Goal: Task Accomplishment & Management: Use online tool/utility

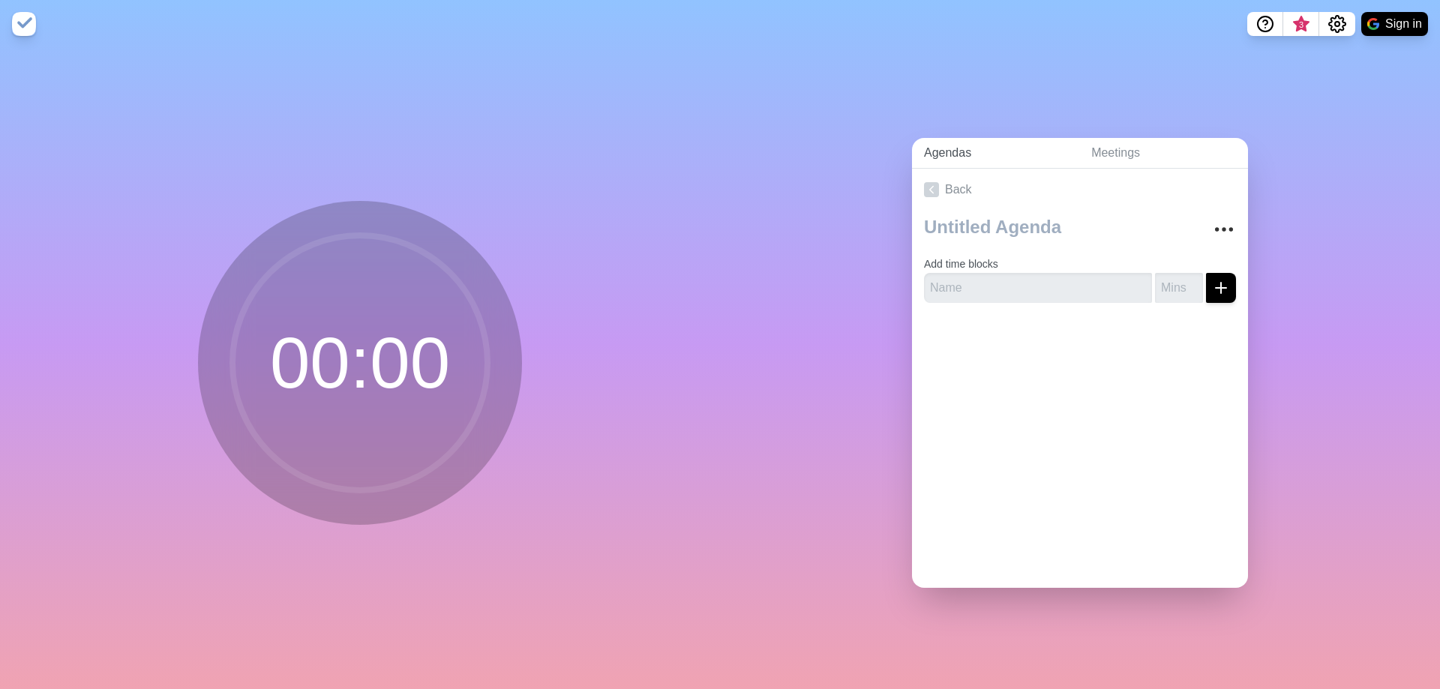
click at [1022, 145] on link "Agendas" at bounding box center [995, 153] width 167 height 31
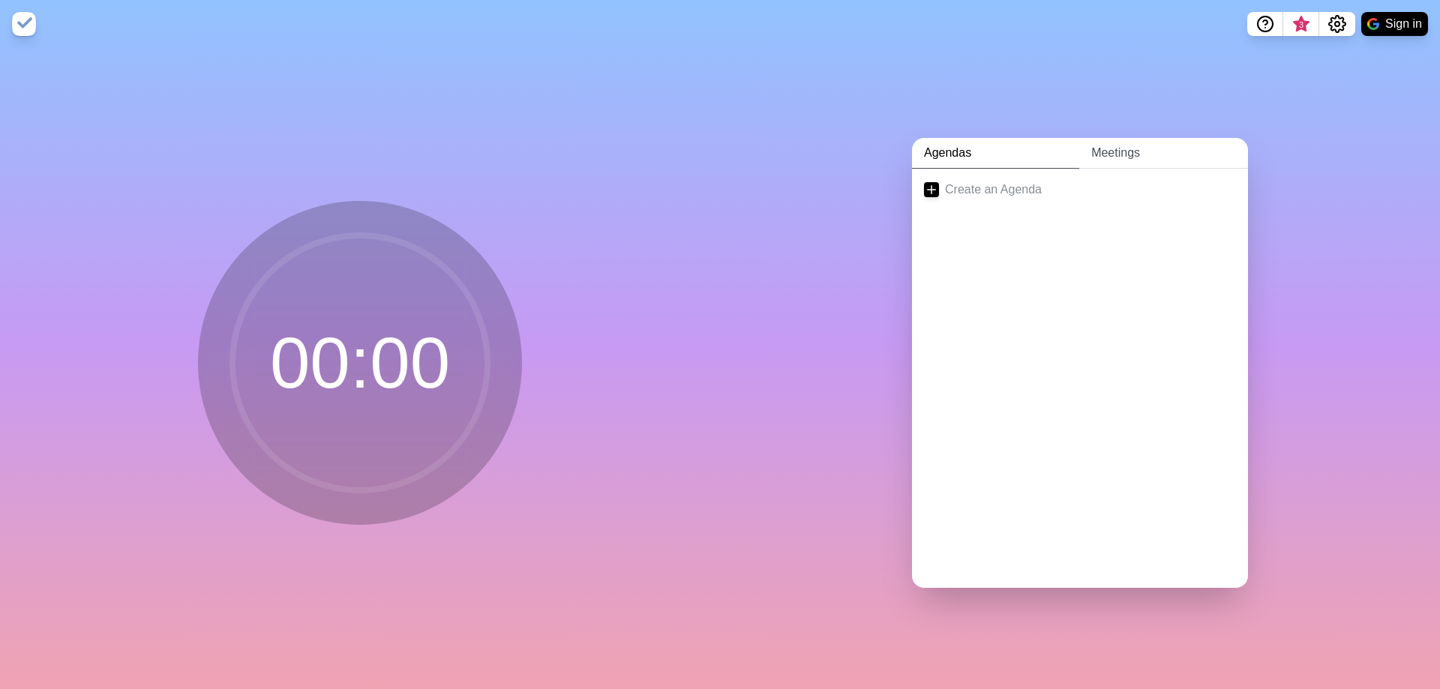
click at [1105, 144] on link "Meetings" at bounding box center [1163, 153] width 169 height 31
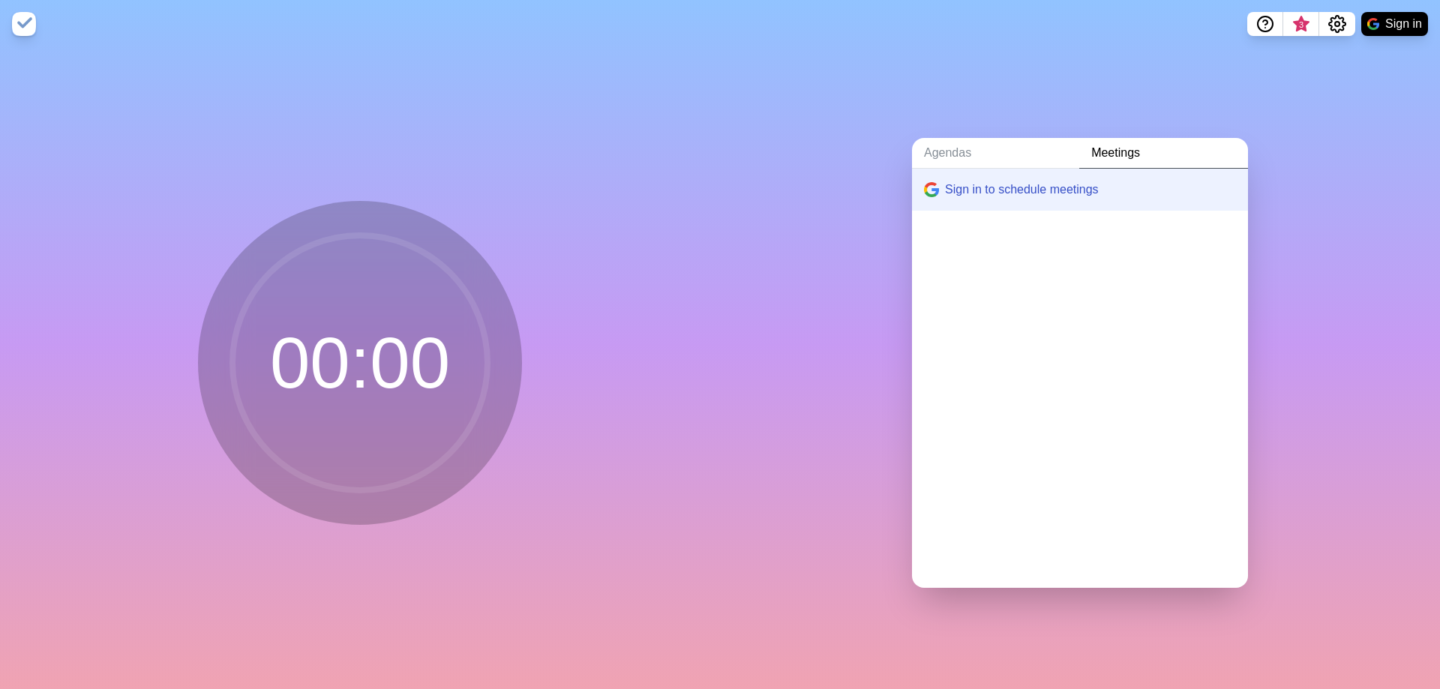
click at [1385, 10] on nav "3 Sign in" at bounding box center [720, 24] width 1440 height 48
click at [1388, 17] on button "Sign in" at bounding box center [1394, 24] width 67 height 24
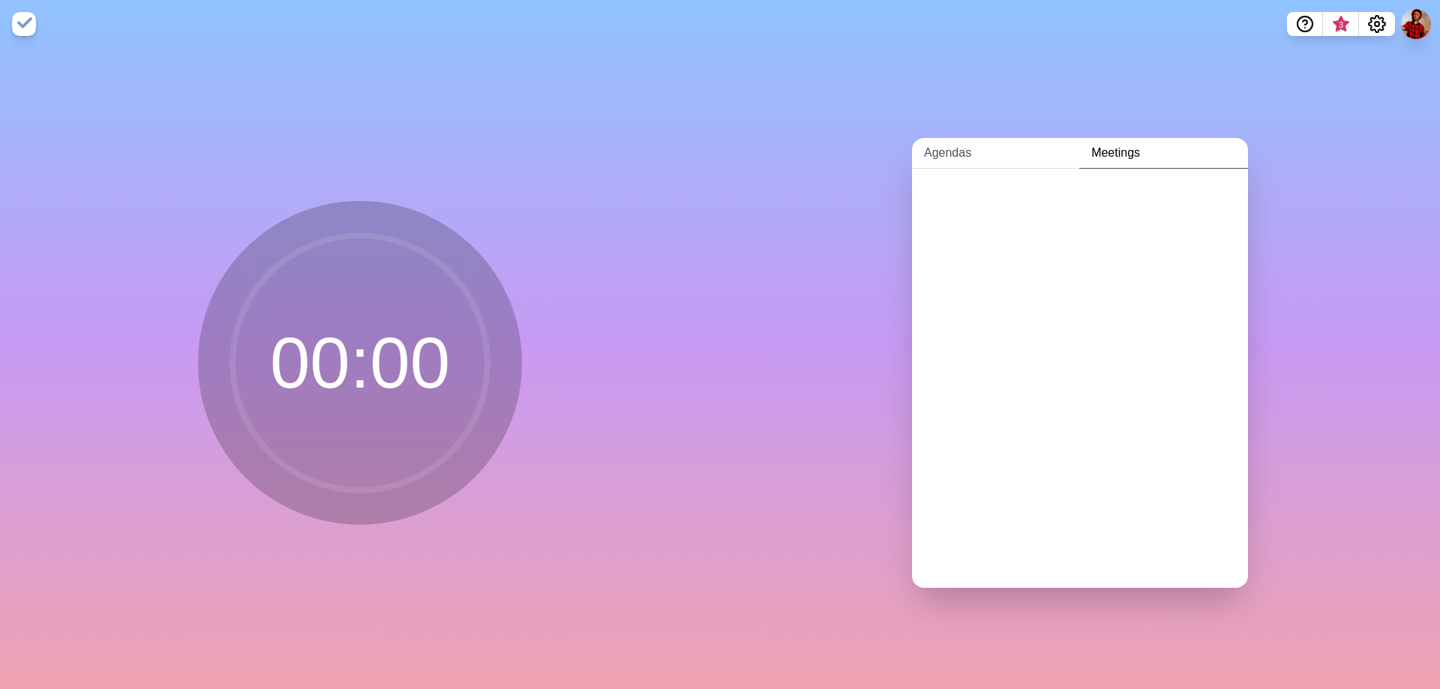
click at [957, 147] on link "Agendas" at bounding box center [995, 153] width 167 height 31
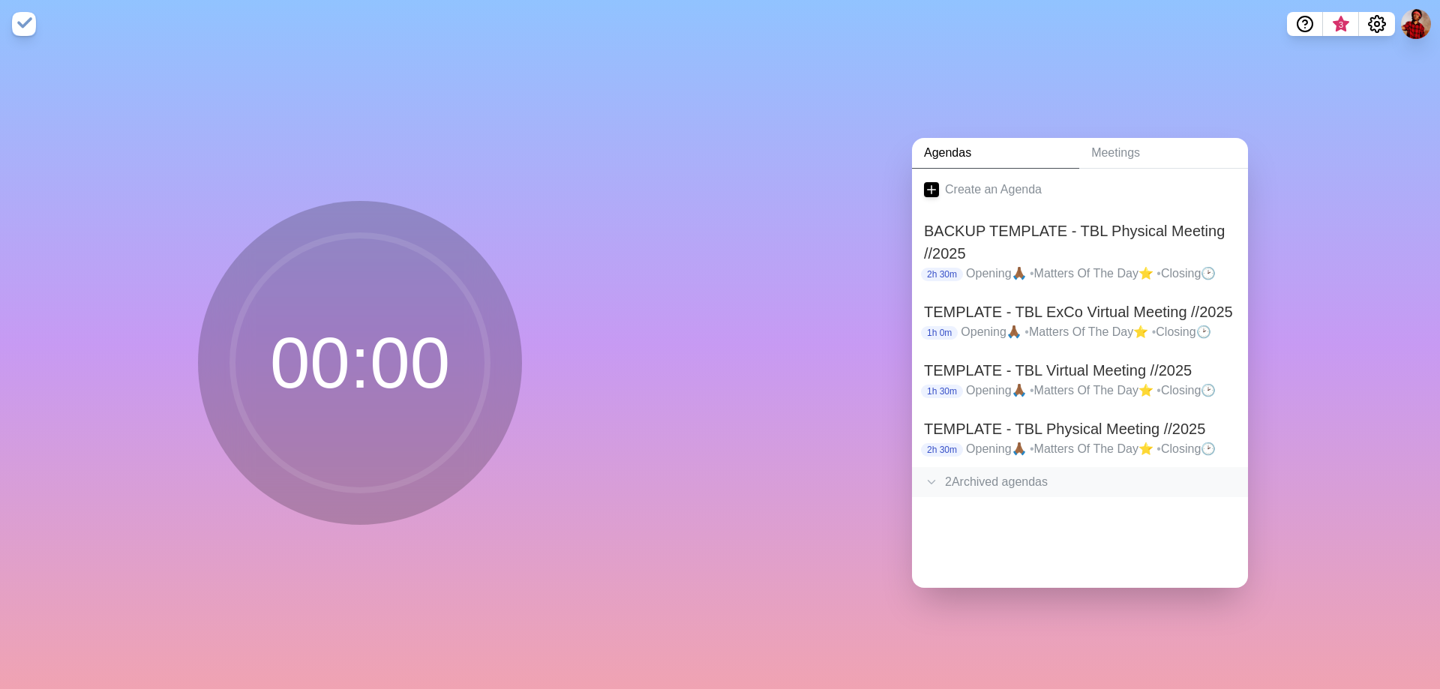
click at [1003, 475] on div "2 Archived agenda s" at bounding box center [1080, 482] width 336 height 30
click at [1079, 241] on h2 "BACKUP TEMPLATE - TBL Physical Meeting //2025" at bounding box center [1080, 242] width 312 height 45
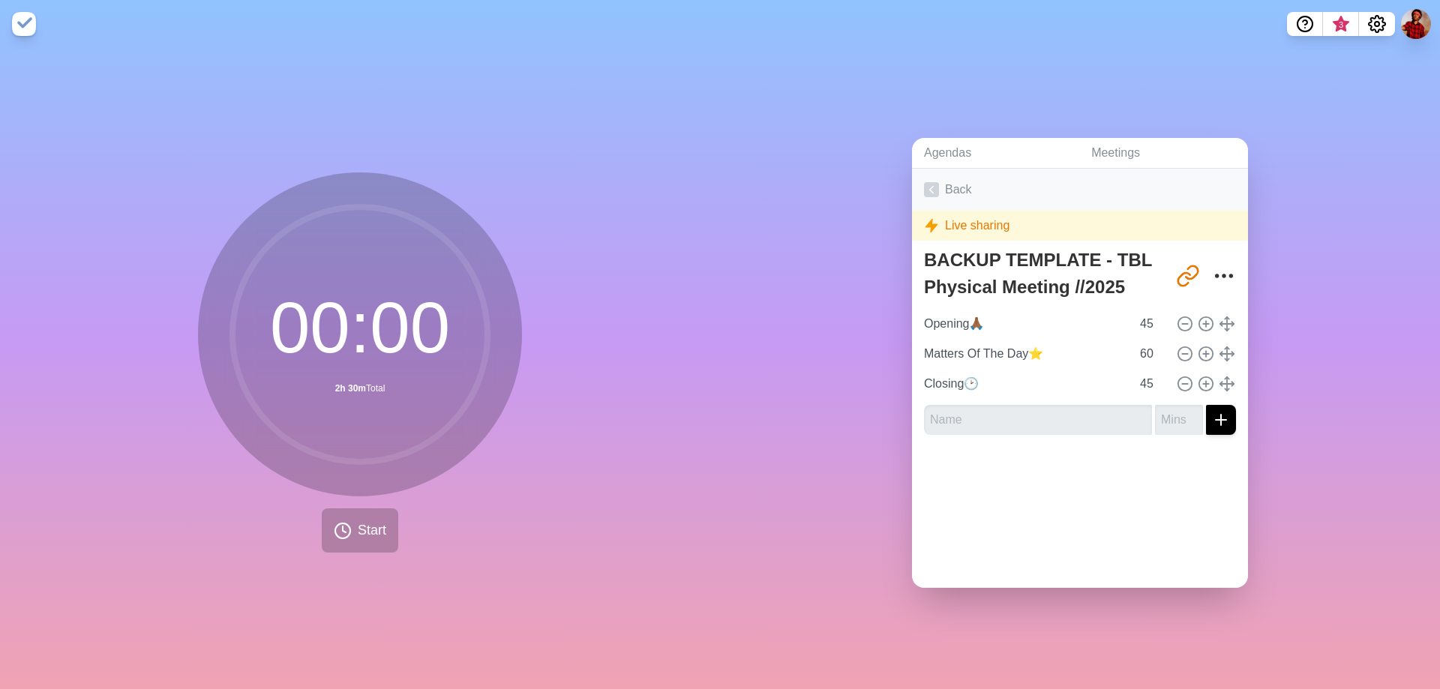
click at [924, 182] on icon at bounding box center [931, 189] width 15 height 15
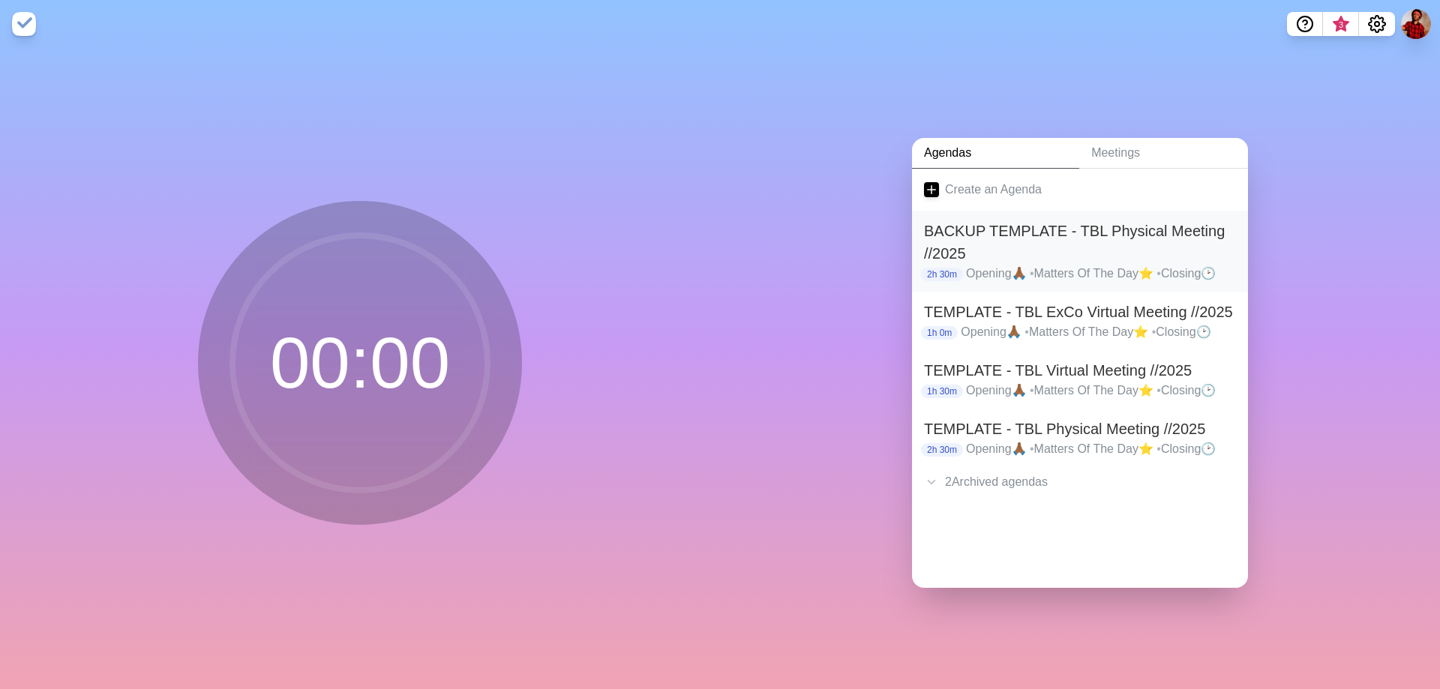
click at [1130, 265] on p "Opening🙏🏾 • Matters Of The Day⭐ • Closing🕑" at bounding box center [1101, 274] width 270 height 18
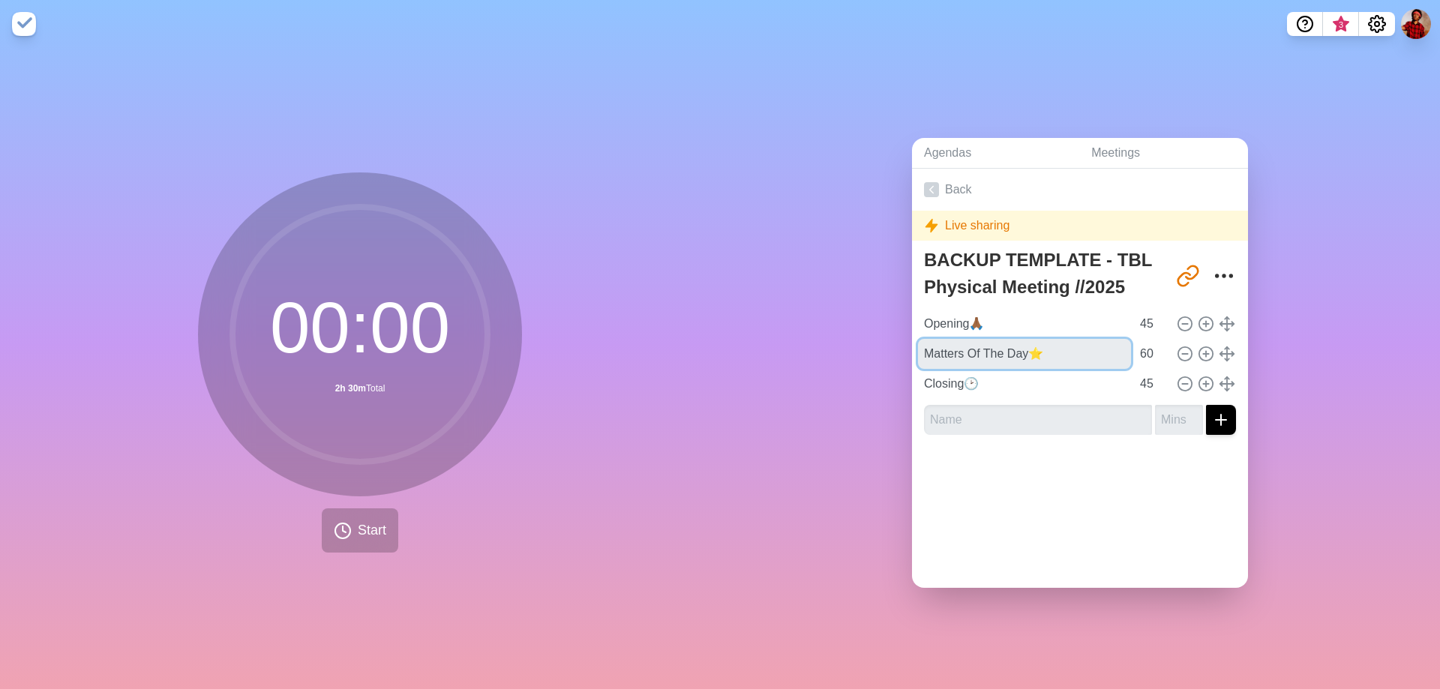
drag, startPoint x: 1024, startPoint y: 354, endPoint x: 689, endPoint y: 341, distance: 334.7
click at [688, 341] on div "00 : 00 2h 30m Total Start Agendas Meetings Back Live sharing BACKUP TEMPLATE -…" at bounding box center [720, 368] width 1440 height 641
drag, startPoint x: 1032, startPoint y: 348, endPoint x: 619, endPoint y: 334, distance: 413.4
click at [619, 334] on div "00 : 00 2h 30m Total Start Agendas Meetings Back Live sharing BACKUP TEMPLATE -…" at bounding box center [720, 368] width 1440 height 641
paste input "iddle"
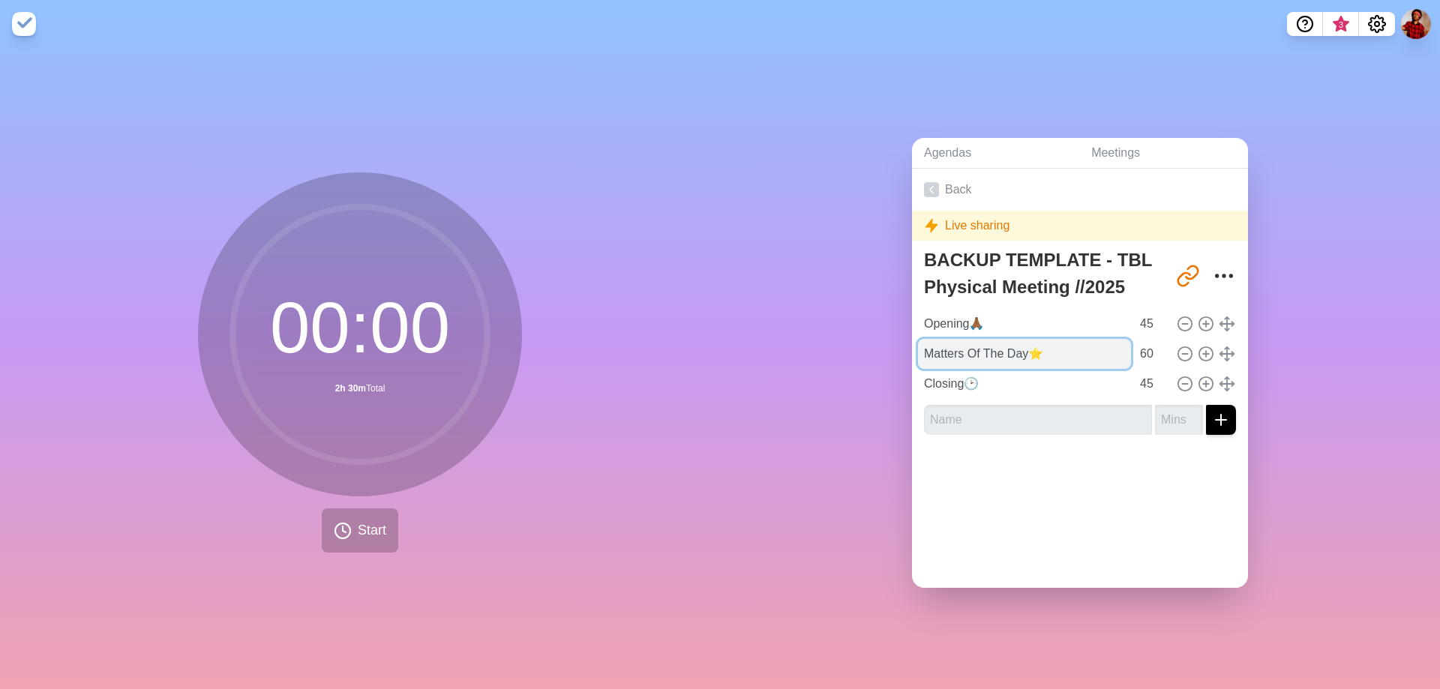
click at [1014, 345] on input "Matters Of The Day⭐" at bounding box center [1024, 354] width 213 height 30
drag, startPoint x: 1027, startPoint y: 343, endPoint x: 709, endPoint y: 340, distance: 318.7
click at [709, 340] on div "00 : 00 2h 30m Total Start Agendas Meetings Back Live sharing BACKUP TEMPLATE -…" at bounding box center [720, 368] width 1440 height 641
paste input "iddle"
type input "Middle⭐"
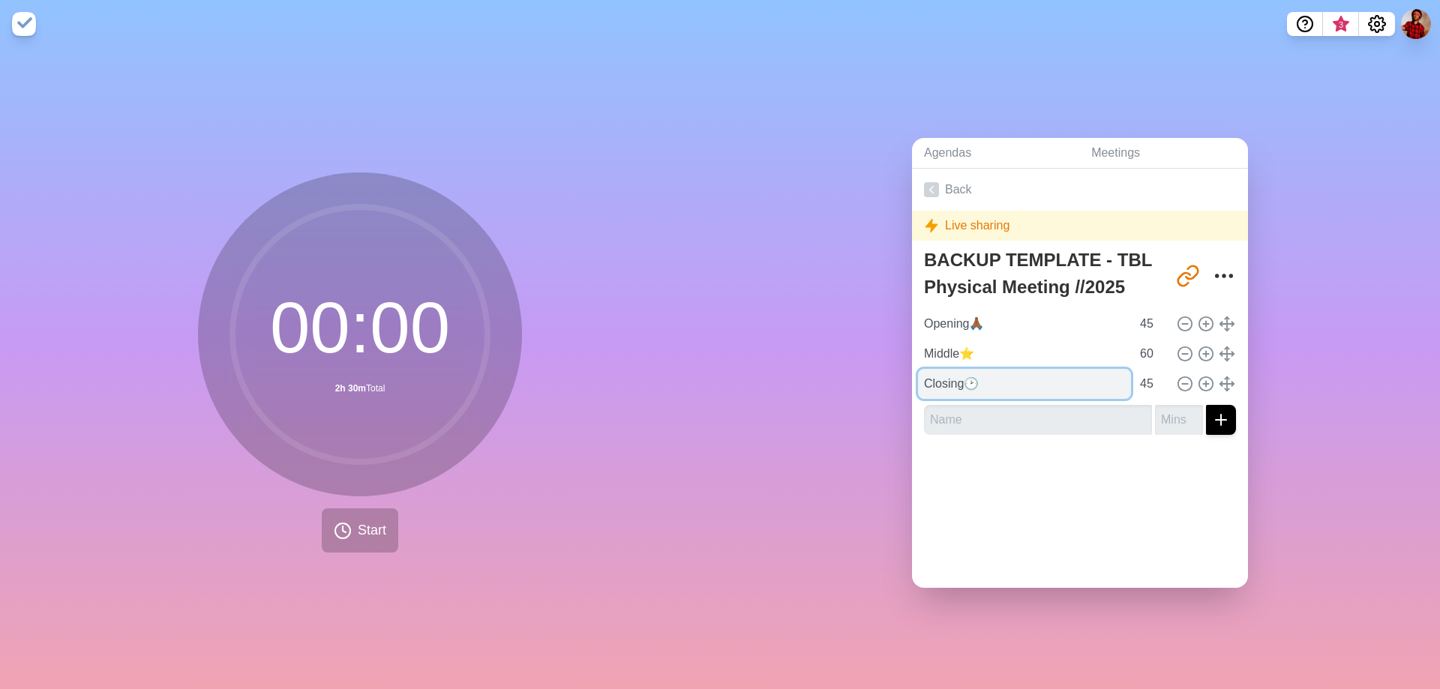
click at [1025, 380] on input "Closing🕑" at bounding box center [1024, 384] width 213 height 30
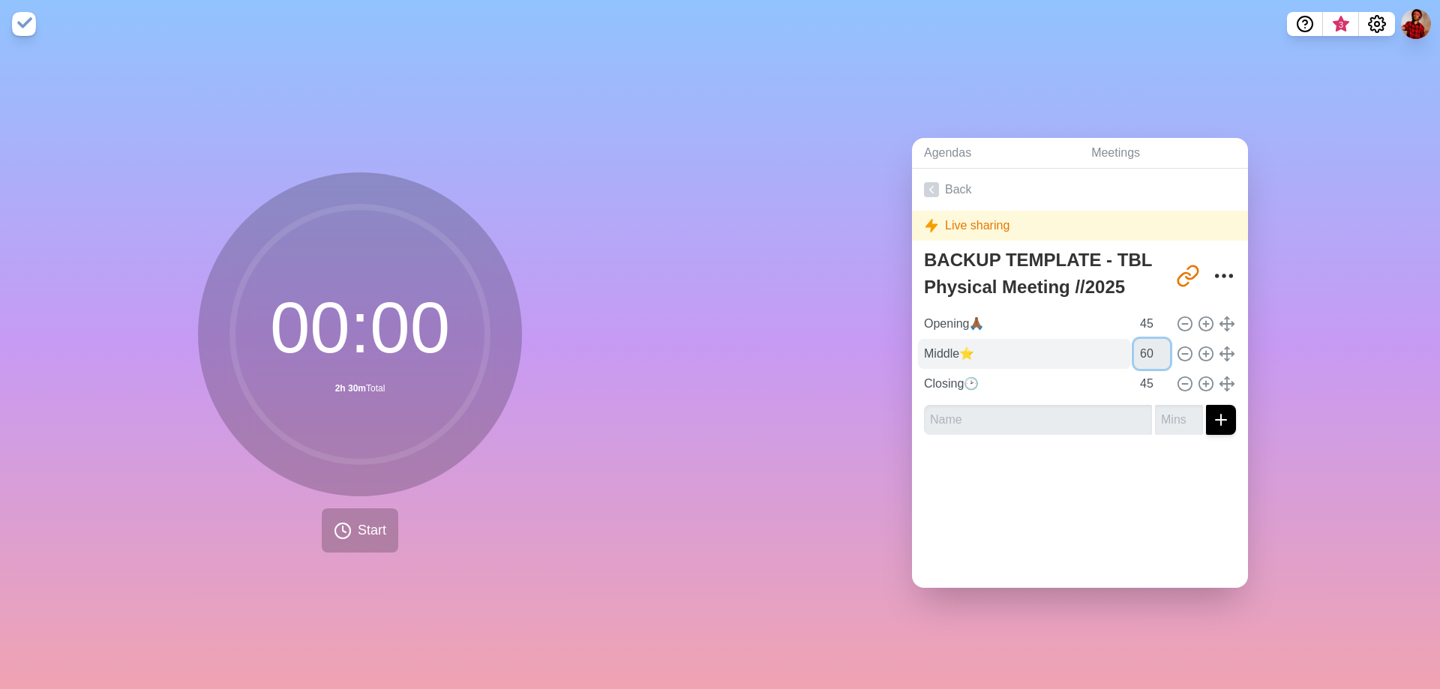
drag, startPoint x: 1135, startPoint y: 349, endPoint x: 1028, endPoint y: 352, distance: 107.3
click at [1028, 352] on div "Middle⭐ 60" at bounding box center [1080, 354] width 324 height 30
type input "75"
type input "30"
click at [1027, 479] on div at bounding box center [1080, 477] width 336 height 60
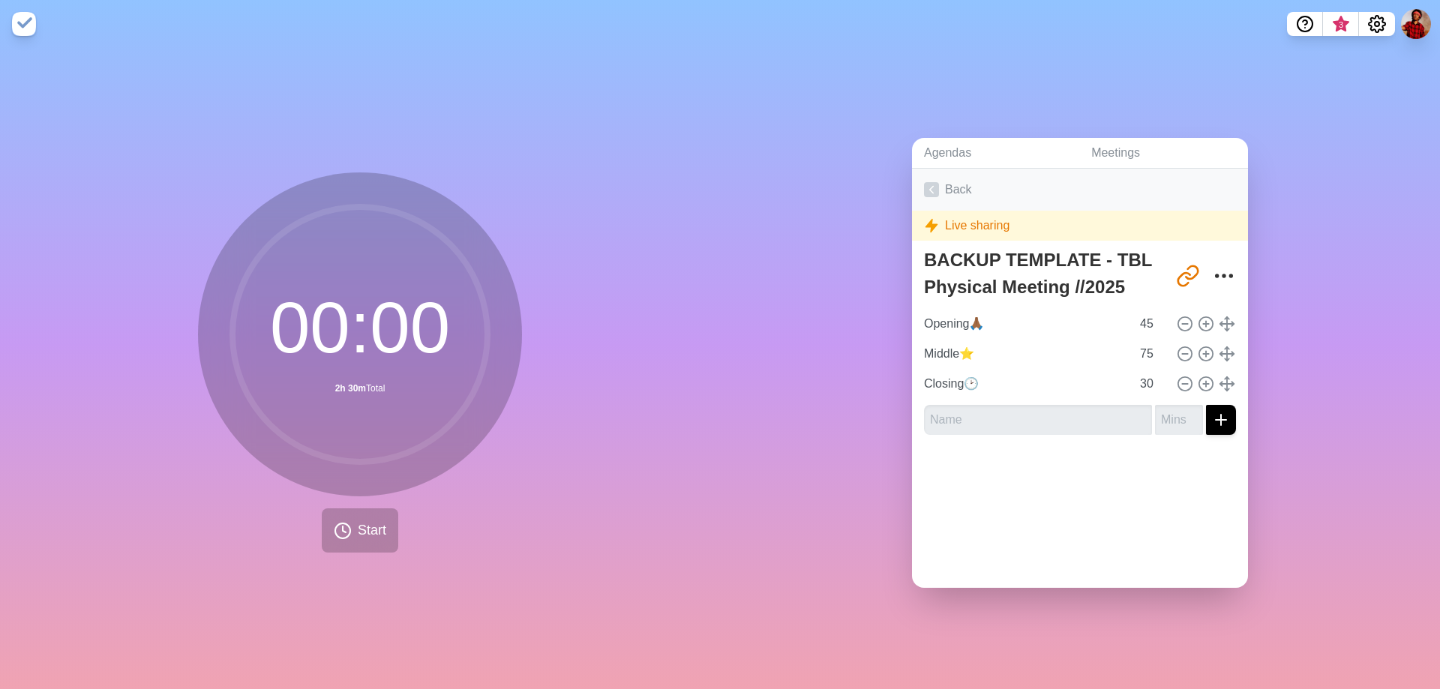
click at [930, 186] on polyline at bounding box center [932, 189] width 4 height 7
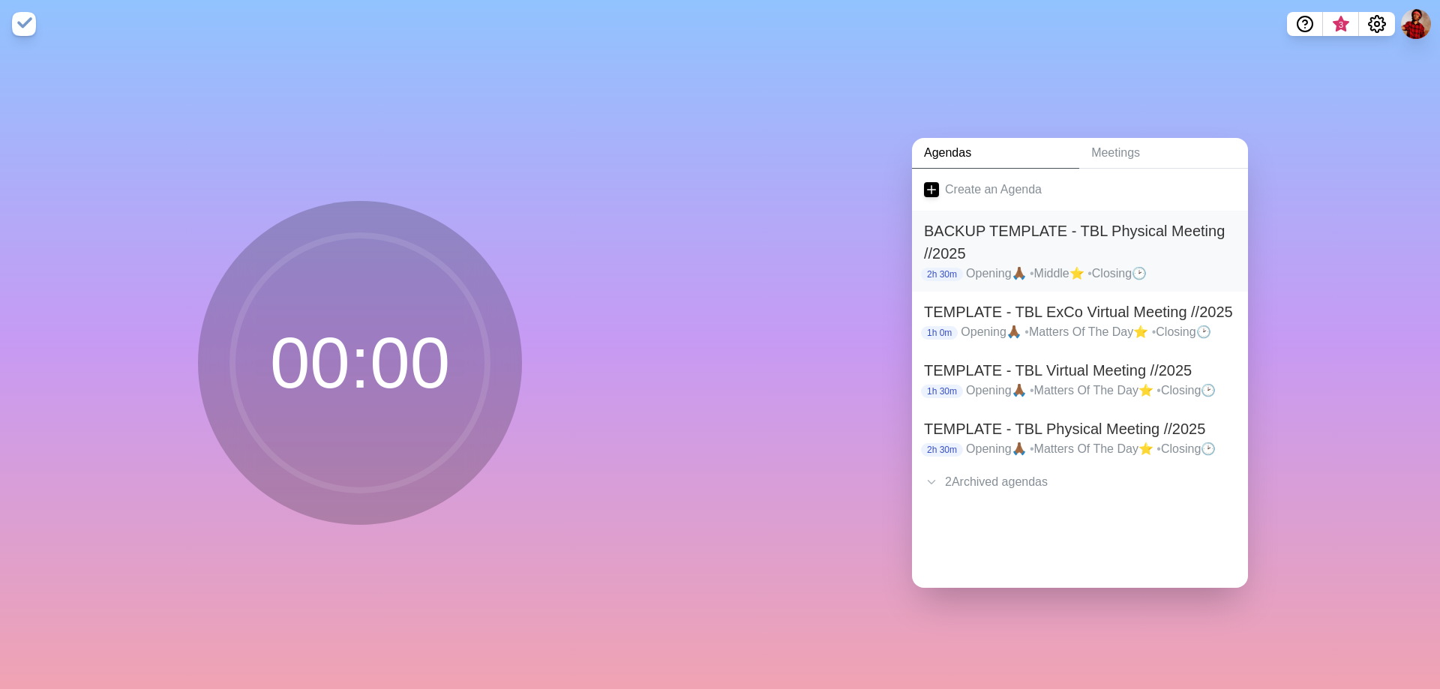
click at [1069, 253] on h2 "BACKUP TEMPLATE - TBL Physical Meeting //2025" at bounding box center [1080, 242] width 312 height 45
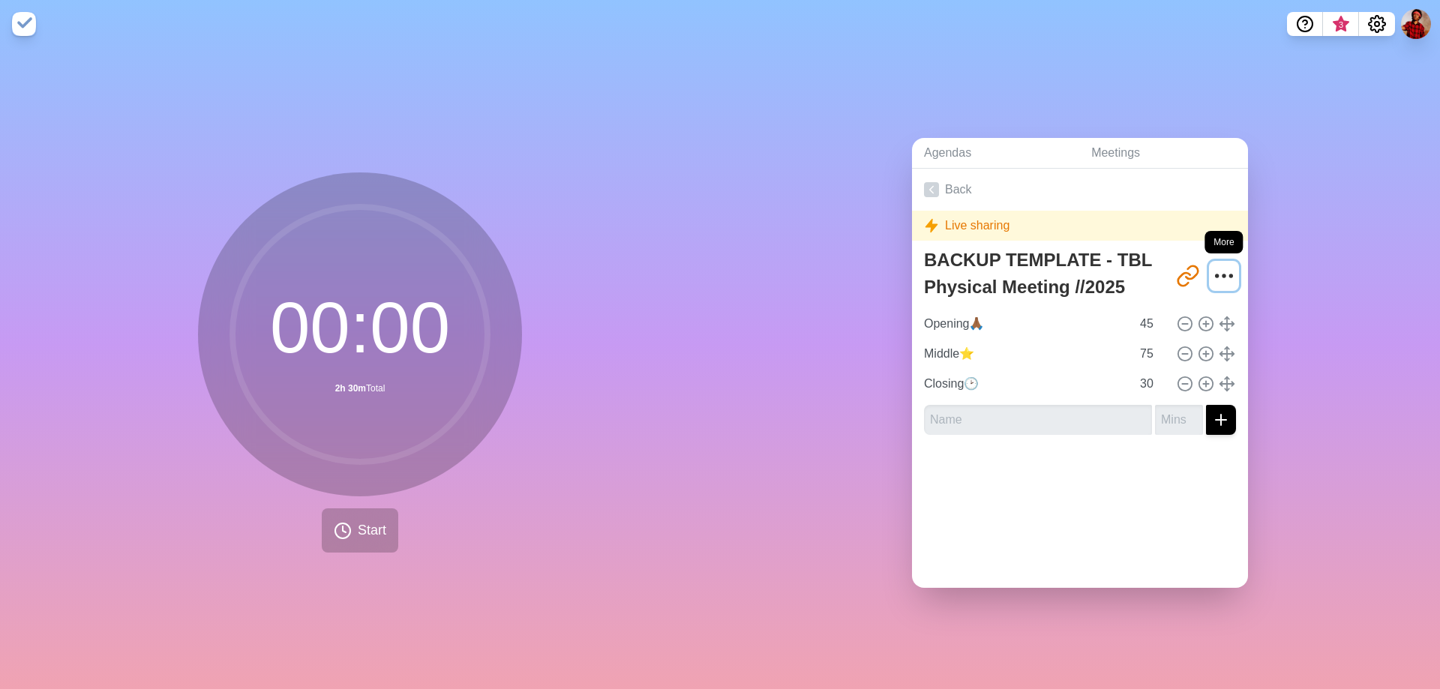
click at [1218, 265] on icon "More" at bounding box center [1224, 276] width 24 height 24
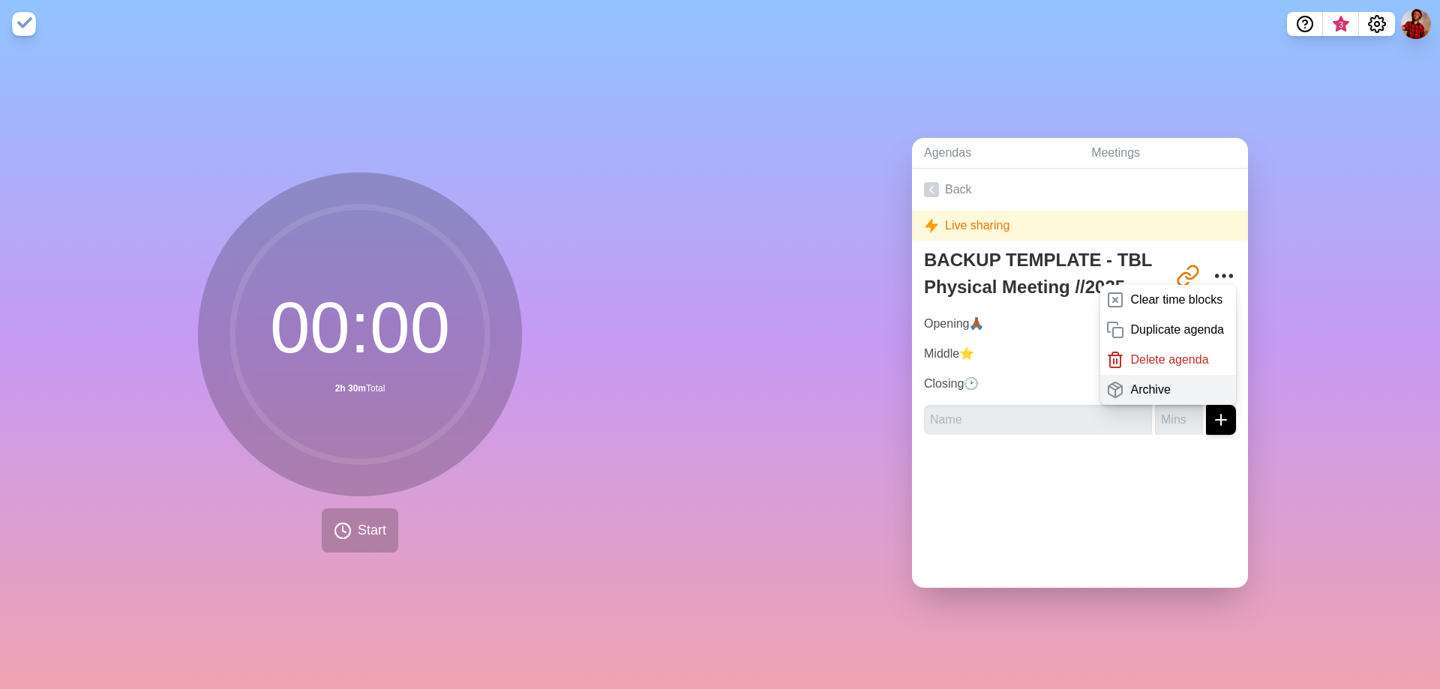
click at [1141, 381] on p "Archive" at bounding box center [1150, 390] width 40 height 18
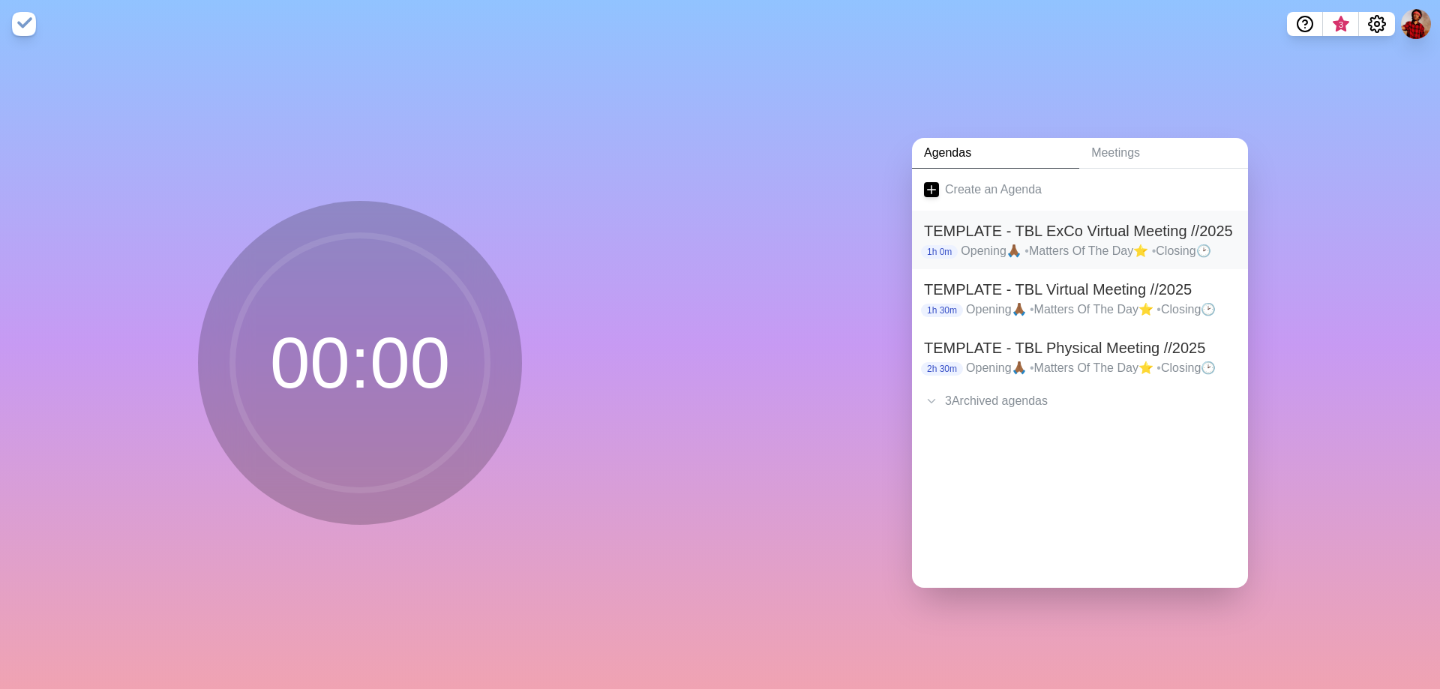
click at [1087, 244] on p "Opening🙏🏾 • Matters Of The Day⭐ • Closing🕑" at bounding box center [1098, 251] width 275 height 18
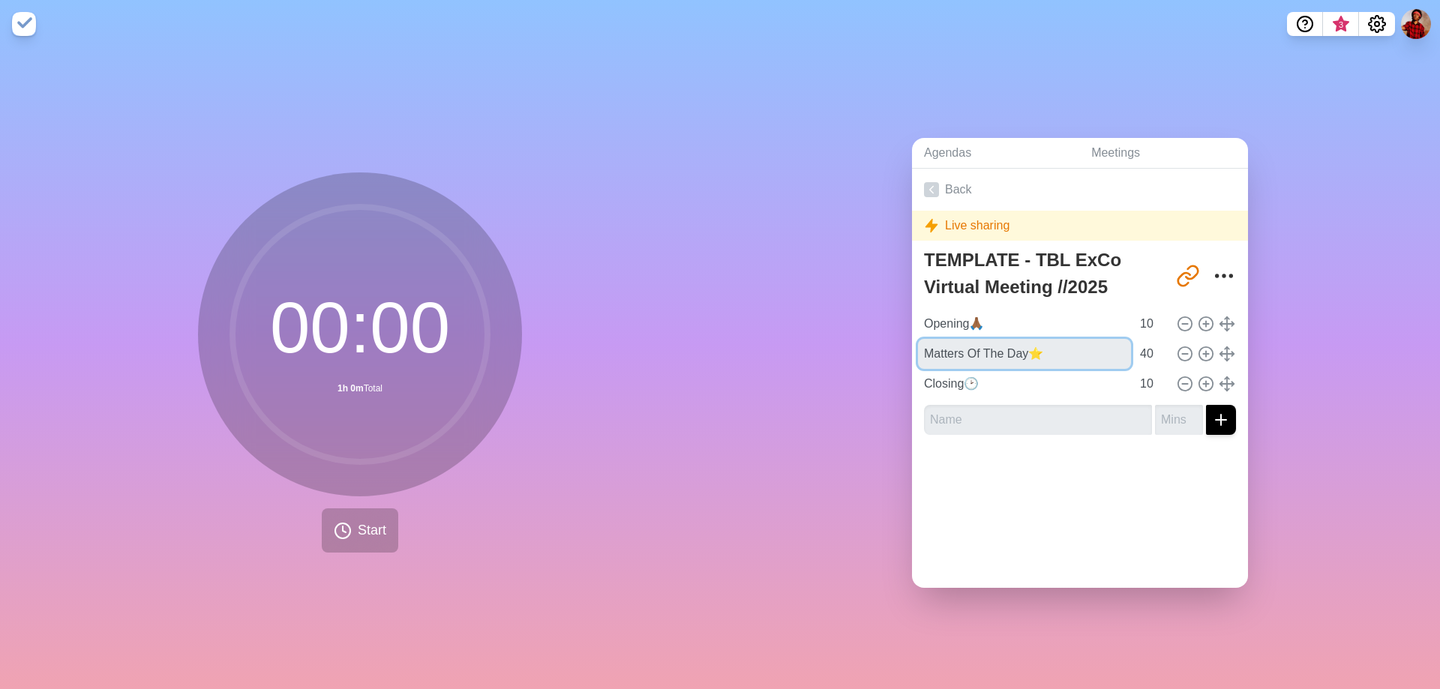
drag, startPoint x: 1019, startPoint y: 346, endPoint x: 784, endPoint y: 359, distance: 235.1
click at [784, 359] on div "Agendas Meetings Back Live sharing TEMPLATE - TBL ExCo Virtual Meeting //2025 […" at bounding box center [1080, 368] width 720 height 641
paste input "iddle"
type input "Middle⭐"
click at [934, 196] on link "Back" at bounding box center [1080, 190] width 336 height 42
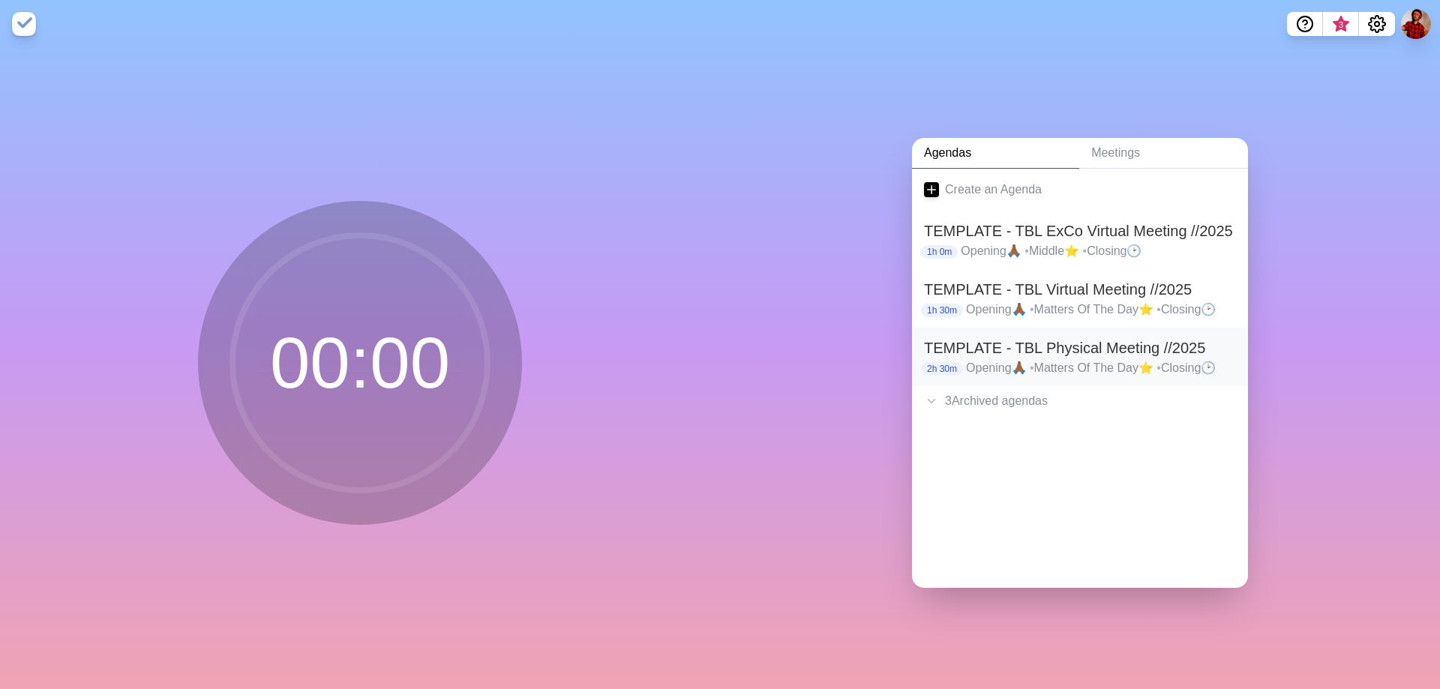
click at [1109, 344] on h2 "TEMPLATE - TBL Physical Meeting //2025" at bounding box center [1080, 348] width 312 height 22
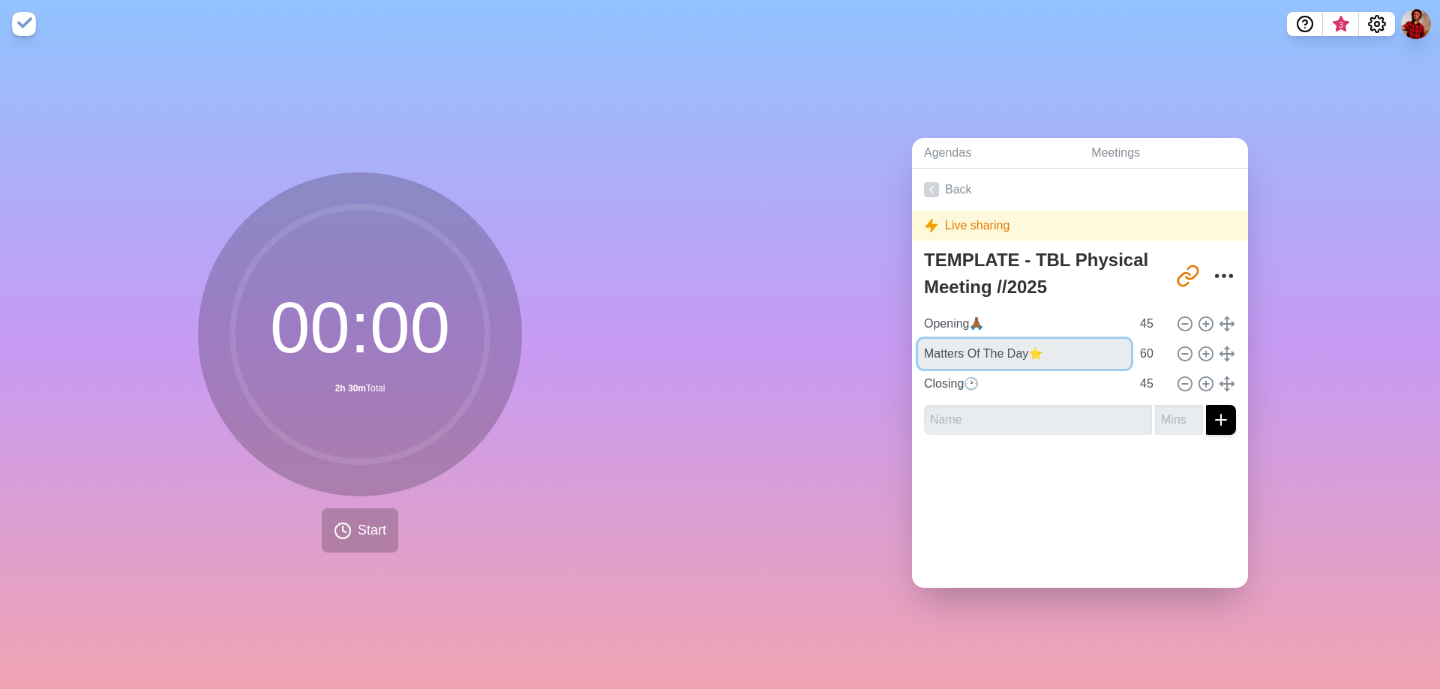
drag, startPoint x: 1021, startPoint y: 346, endPoint x: 677, endPoint y: 331, distance: 344.5
click at [678, 332] on div "00 : 00 2h 30m Total Start Agendas Meetings Back Live sharing TEMPLATE - TBL Ph…" at bounding box center [720, 368] width 1440 height 641
paste input "iddle"
type input "Middle⭐"
click at [924, 182] on icon at bounding box center [931, 189] width 15 height 15
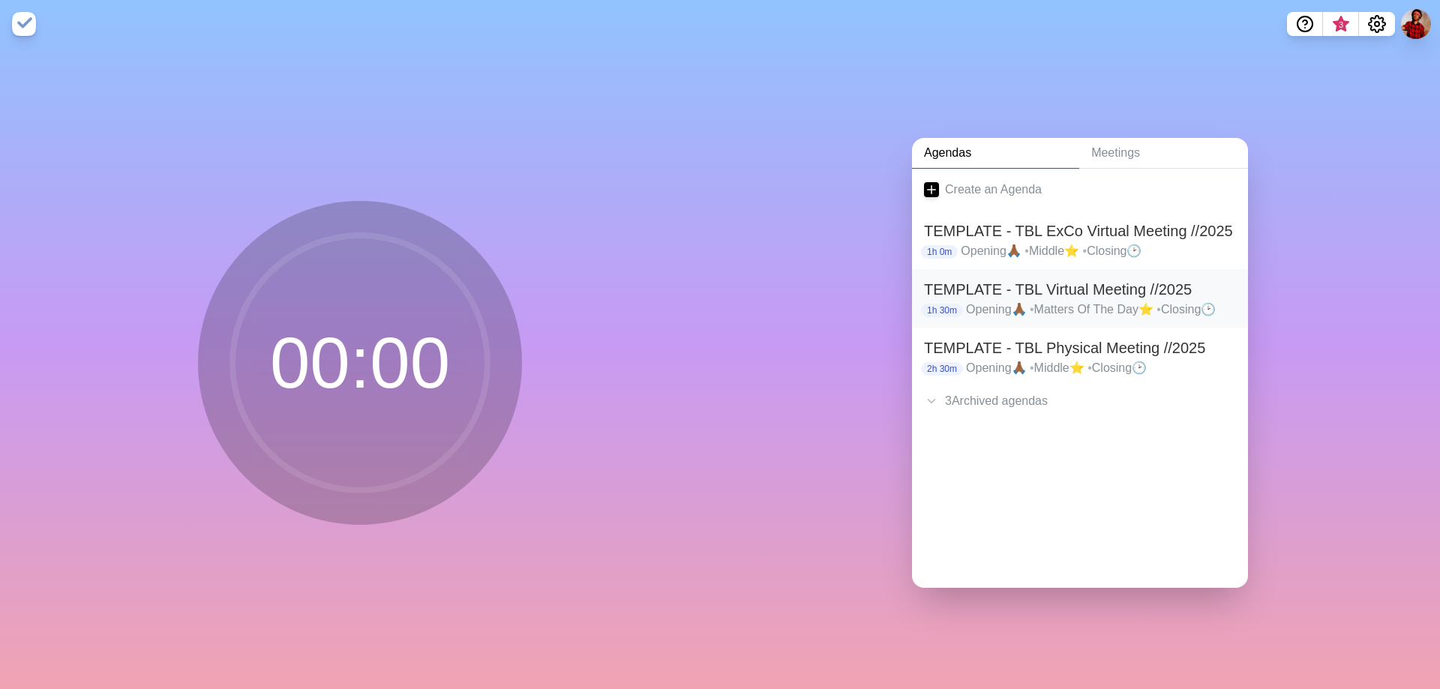
click at [1110, 305] on p "Opening🙏🏾 • Matters Of The Day⭐ • Closing🕑" at bounding box center [1101, 310] width 270 height 18
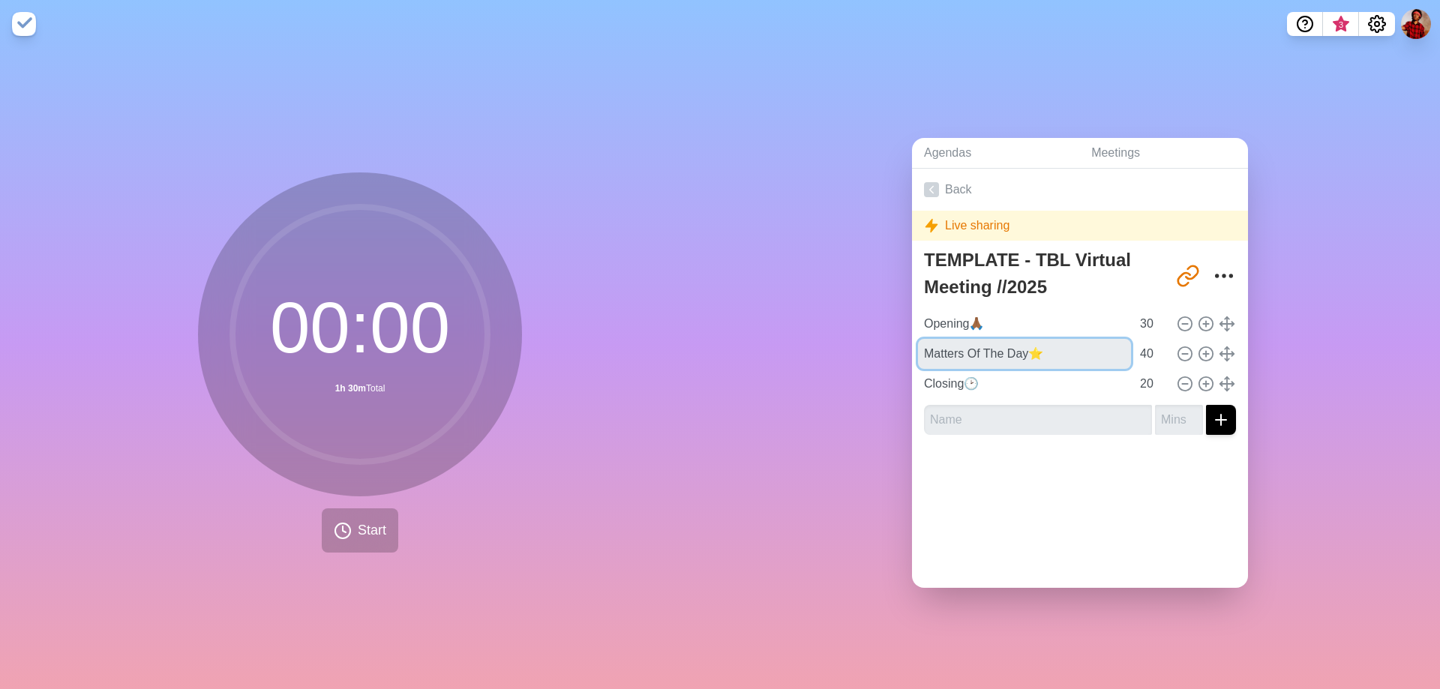
drag, startPoint x: 1025, startPoint y: 349, endPoint x: 671, endPoint y: 330, distance: 354.5
click at [671, 330] on div "00 : 00 1h 30m Total Start Agendas Meetings Back Live sharing TEMPLATE - TBL Vi…" at bounding box center [720, 368] width 1440 height 641
paste input "iddle"
type input "Middle⭐"
click at [1005, 185] on link "Back" at bounding box center [1080, 190] width 336 height 42
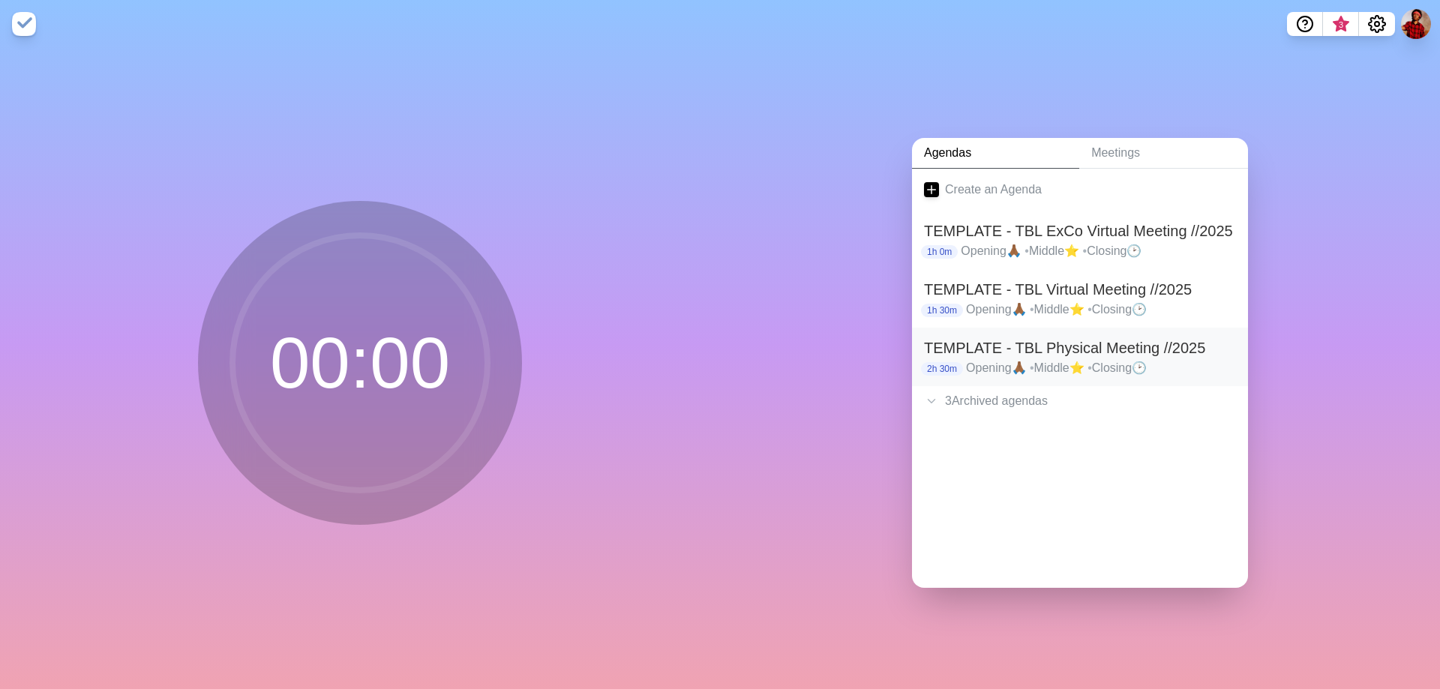
click at [1137, 361] on p "Opening🙏🏾 • Middle⭐ • Closing🕑" at bounding box center [1101, 368] width 270 height 18
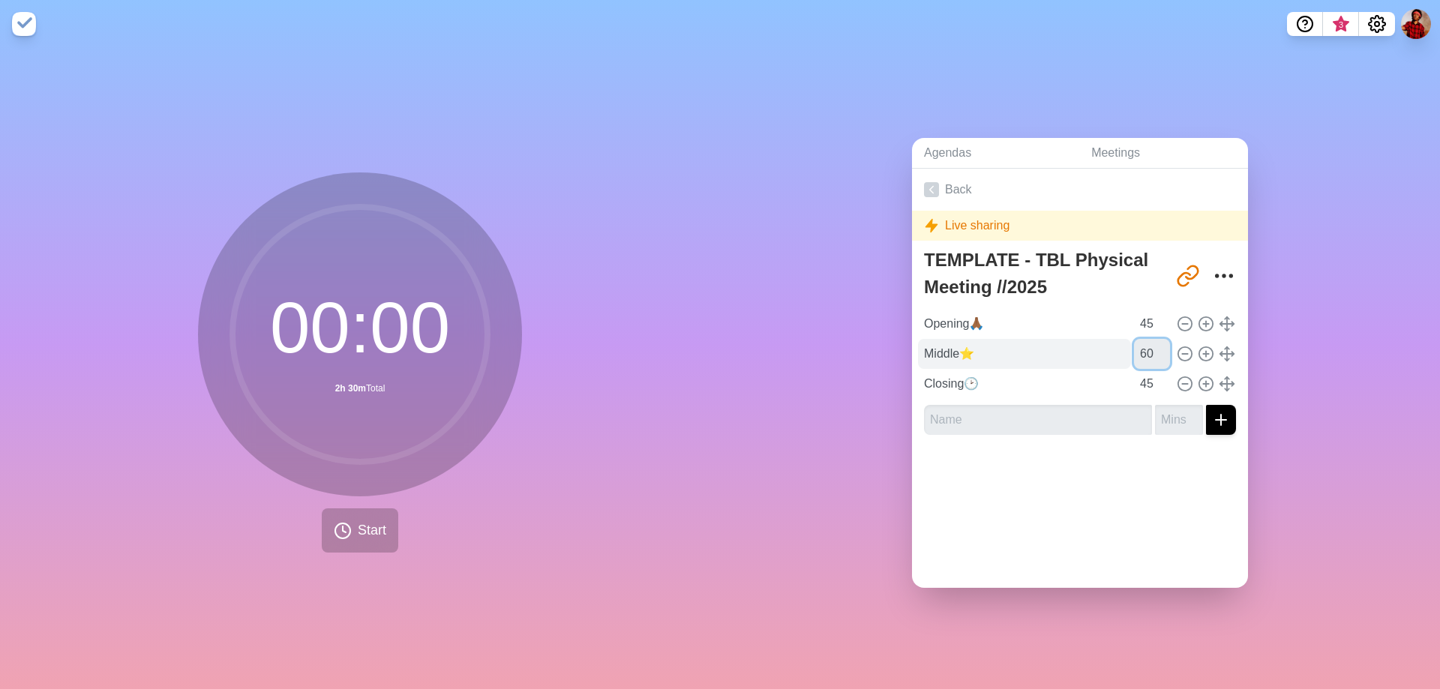
drag, startPoint x: 1129, startPoint y: 349, endPoint x: 974, endPoint y: 334, distance: 156.0
click at [978, 339] on div "Middle⭐ 60" at bounding box center [1080, 354] width 324 height 30
type input "75"
type input "30"
click at [976, 178] on link "Back" at bounding box center [1080, 190] width 336 height 42
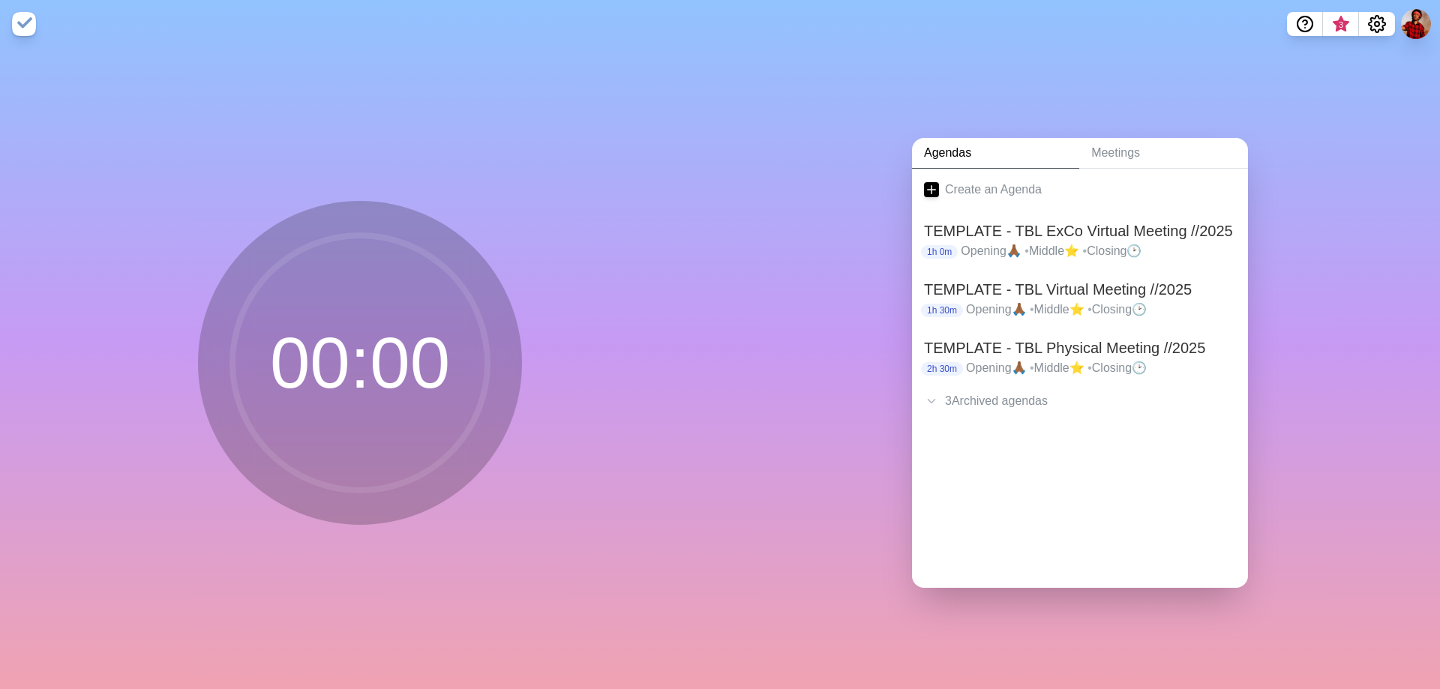
click at [1040, 416] on div "." at bounding box center [1080, 431] width 336 height 30
click at [1041, 406] on div "3 Archived agenda s" at bounding box center [1080, 401] width 336 height 30
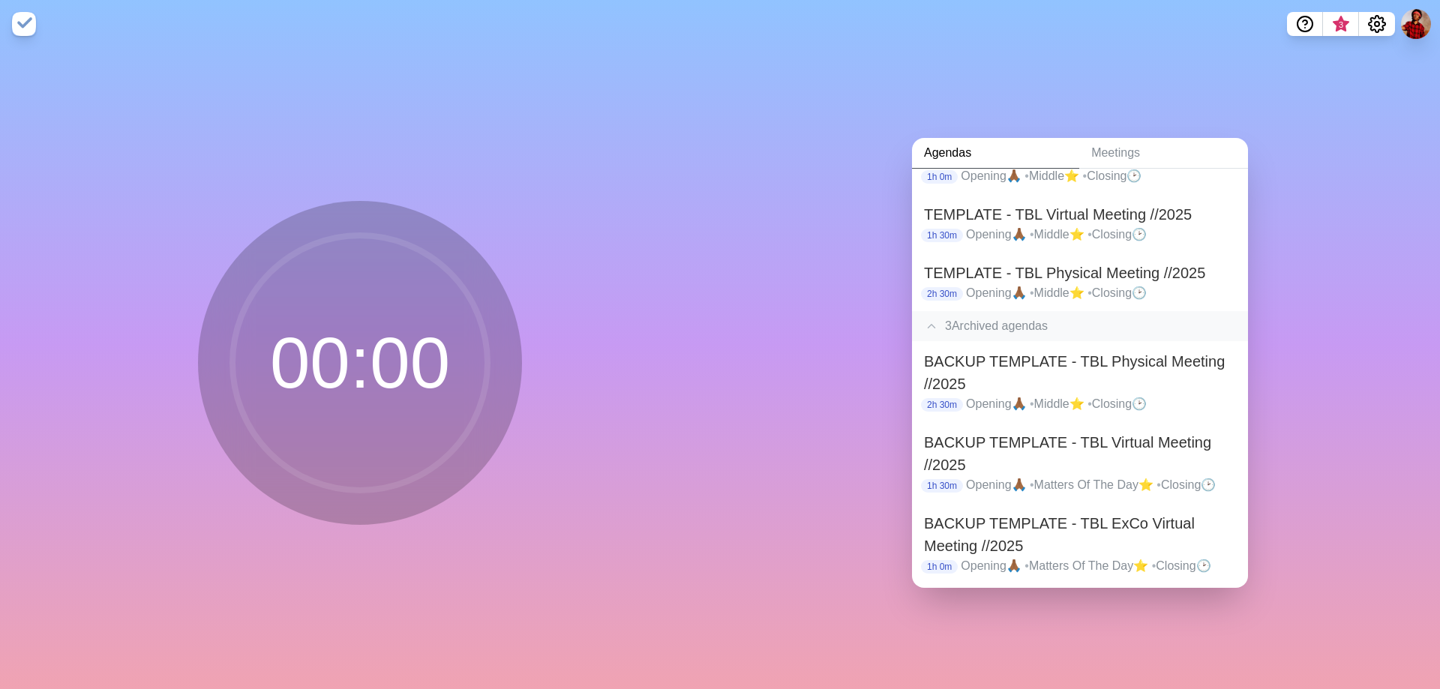
scroll to position [89, 0]
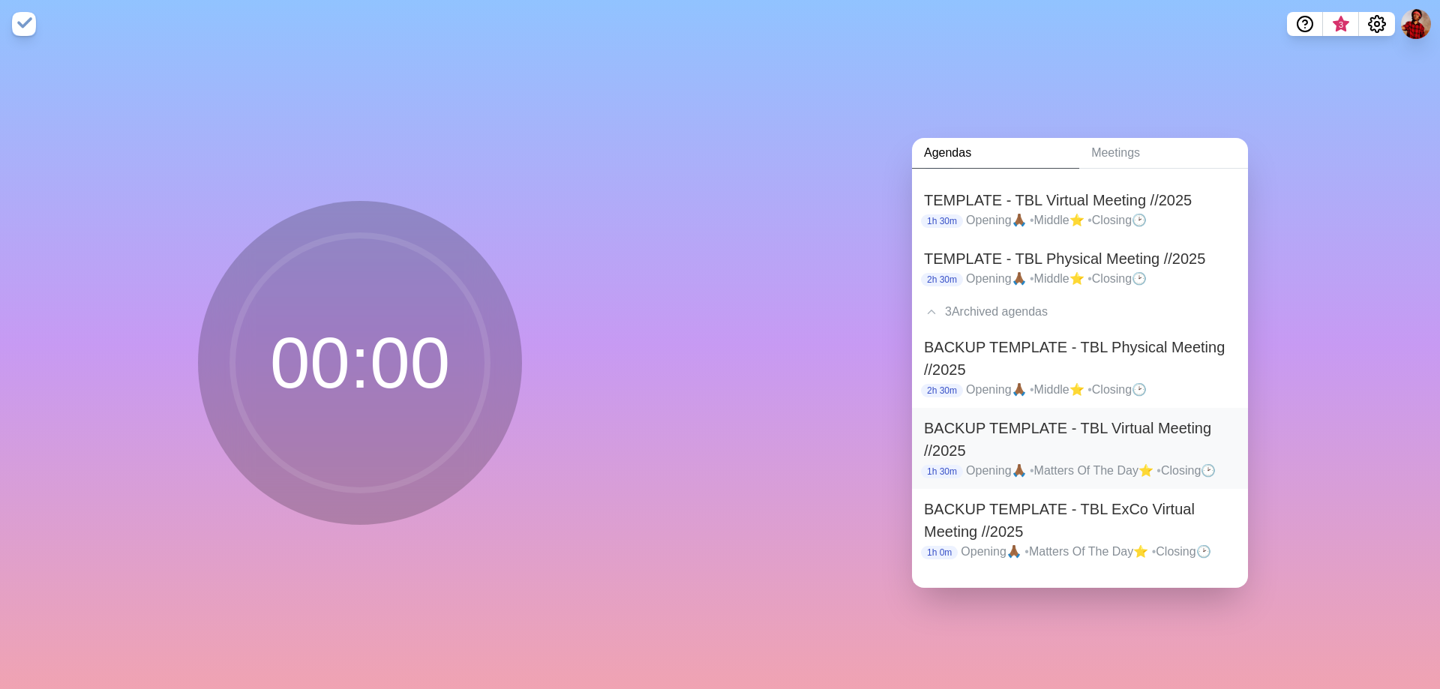
click at [1090, 472] on p "Opening🙏🏾 • Matters Of The Day⭐ • Closing🕑" at bounding box center [1101, 471] width 270 height 18
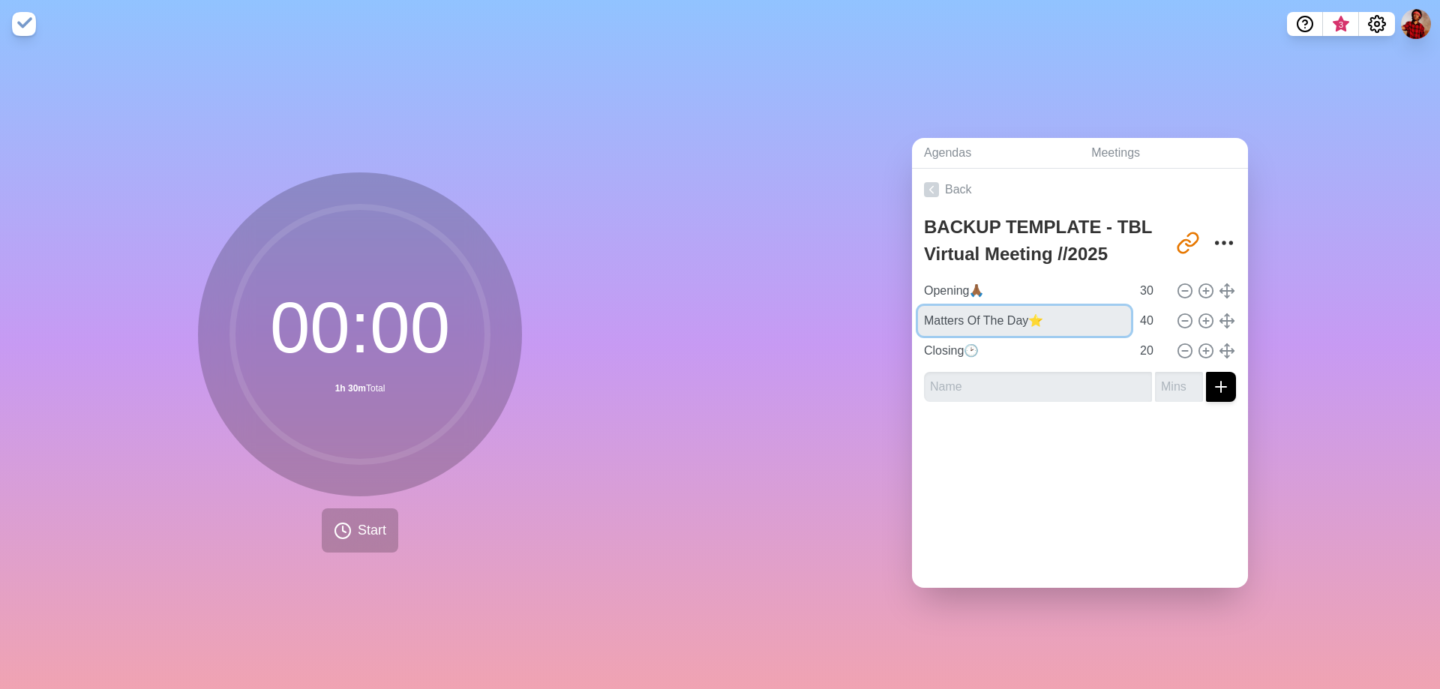
drag, startPoint x: 1018, startPoint y: 315, endPoint x: 809, endPoint y: 307, distance: 209.4
click at [809, 307] on div "Agendas Meetings Back BACKUP TEMPLATE - TBL Virtual Meeting //2025 [URL][DOMAIN…" at bounding box center [1080, 368] width 720 height 641
paste input "iddle"
type input "Middle⭐"
click at [930, 196] on link "Back" at bounding box center [1080, 190] width 336 height 42
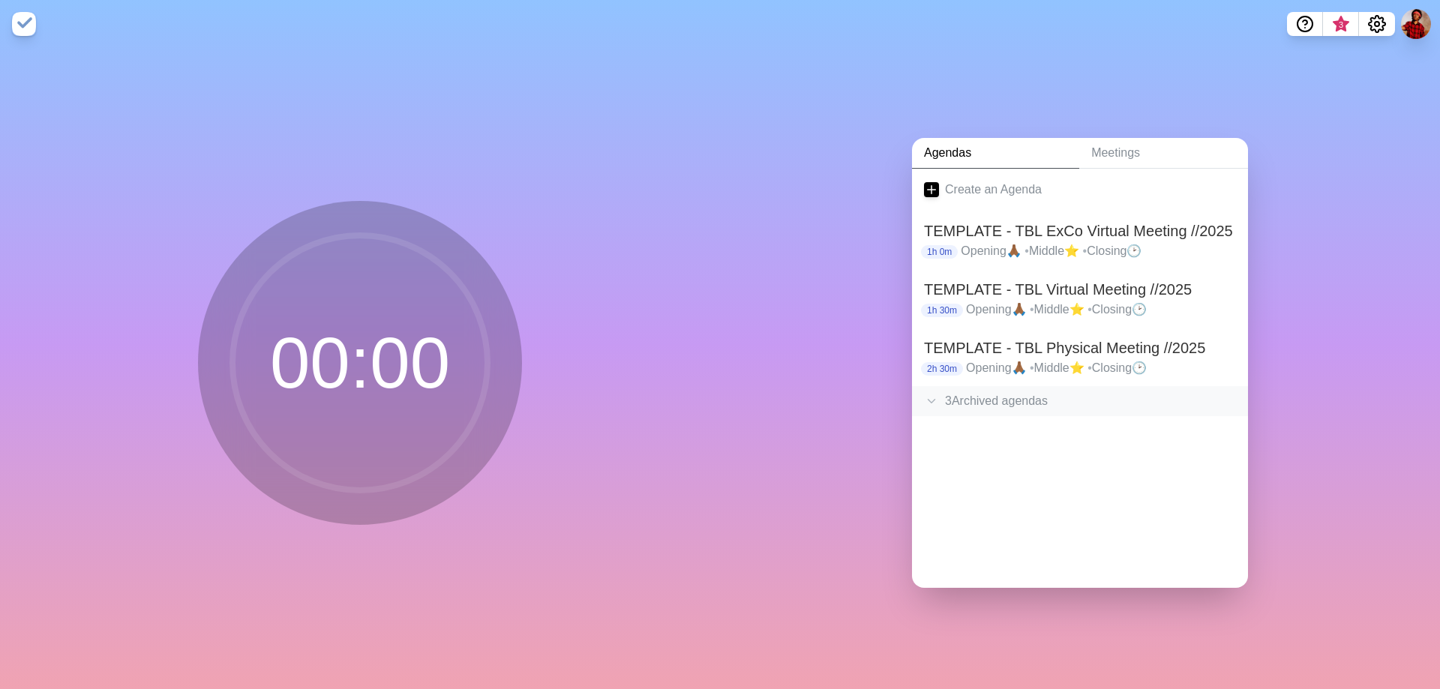
click at [1078, 386] on div "3 Archived agenda s" at bounding box center [1080, 401] width 336 height 30
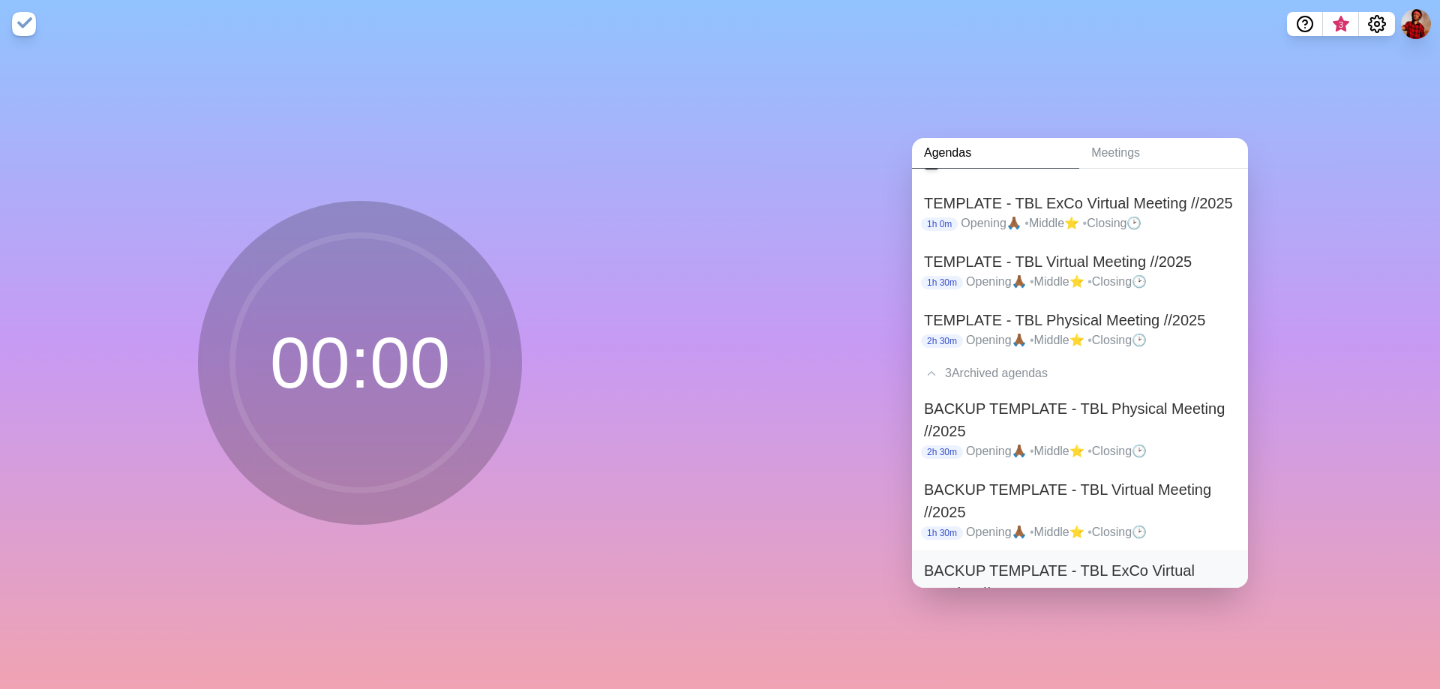
scroll to position [89, 0]
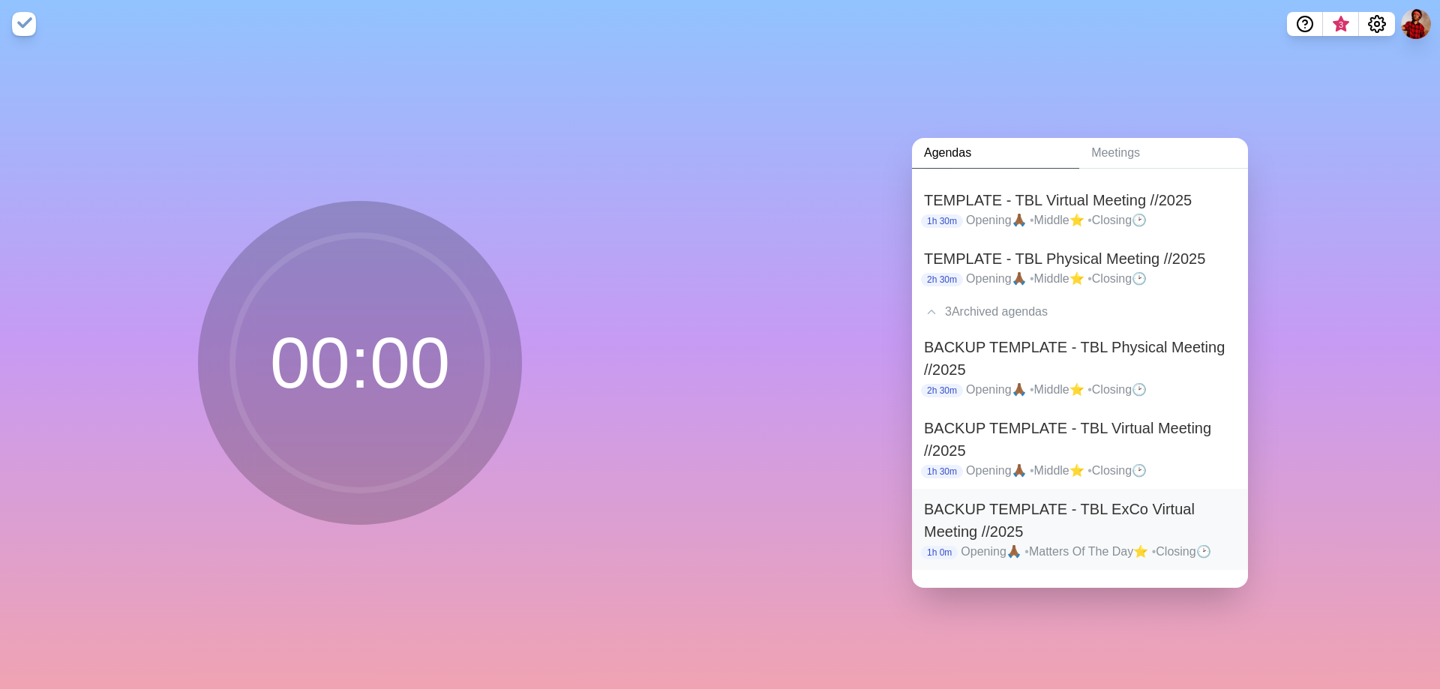
click at [1090, 528] on h2 "BACKUP TEMPLATE - TBL ExCo Virtual Meeting //2025" at bounding box center [1080, 520] width 312 height 45
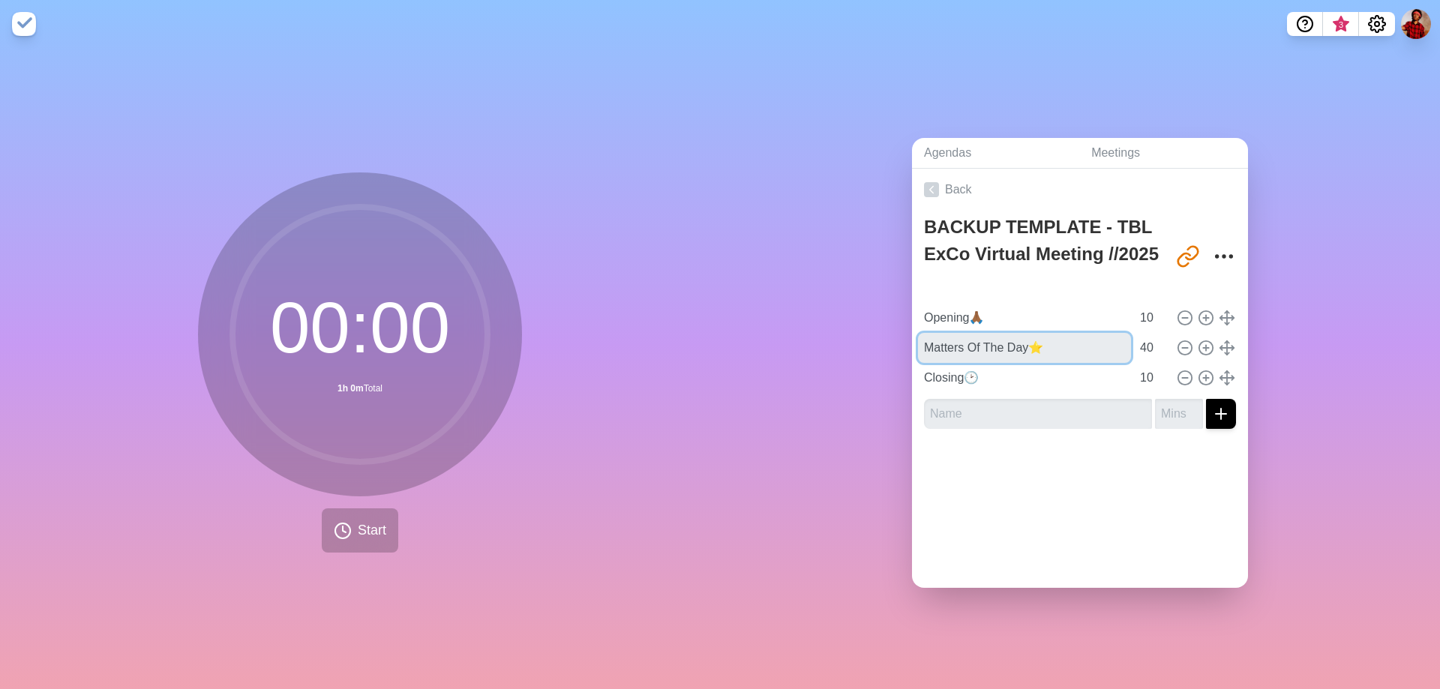
drag, startPoint x: 1021, startPoint y: 342, endPoint x: 811, endPoint y: 331, distance: 209.5
click at [812, 331] on div "Agendas Meetings Back BACKUP TEMPLATE - TBL ExCo Virtual Meeting //2025 [URL][D…" at bounding box center [1080, 368] width 720 height 641
paste input "iddle"
type input "Middle⭐"
click at [924, 182] on icon at bounding box center [931, 189] width 15 height 15
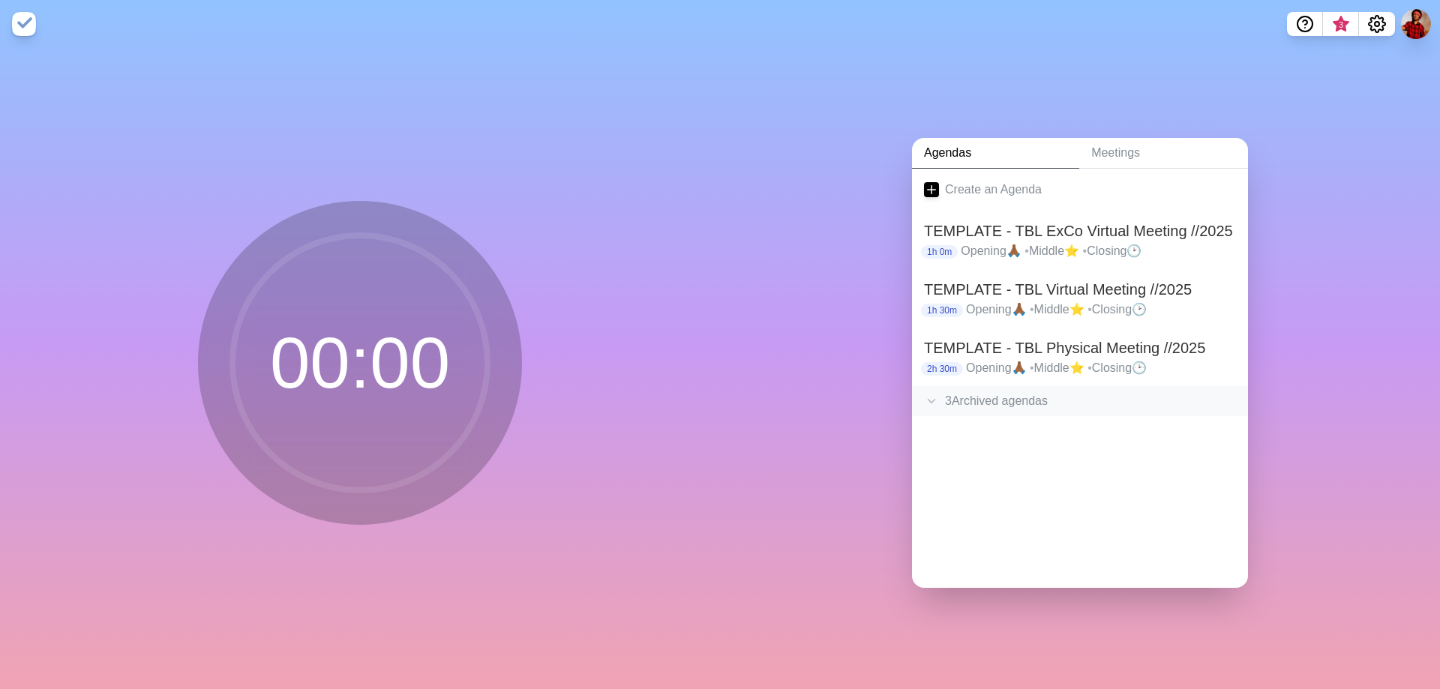
click at [994, 396] on div "3 Archived agenda s" at bounding box center [1080, 401] width 336 height 30
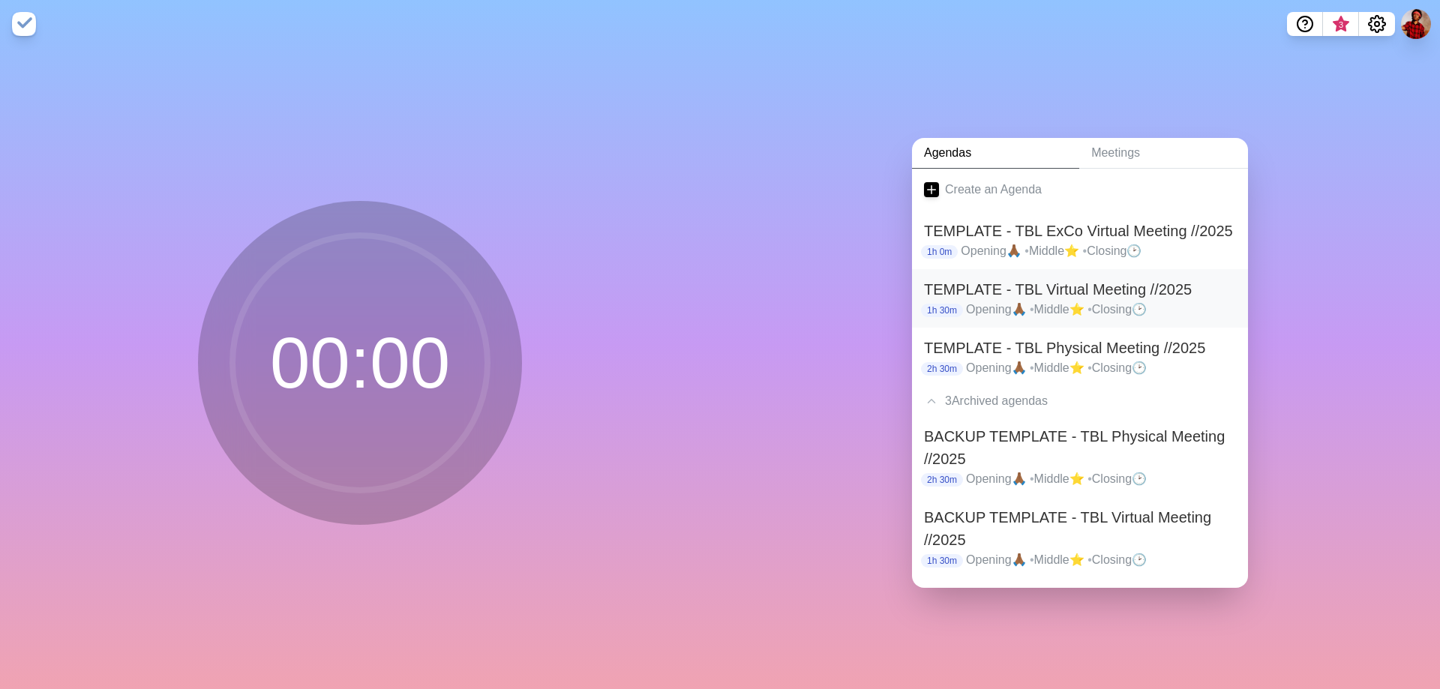
click at [1117, 305] on p "Opening🙏🏾 • Middle⭐ • Closing🕑" at bounding box center [1101, 310] width 270 height 18
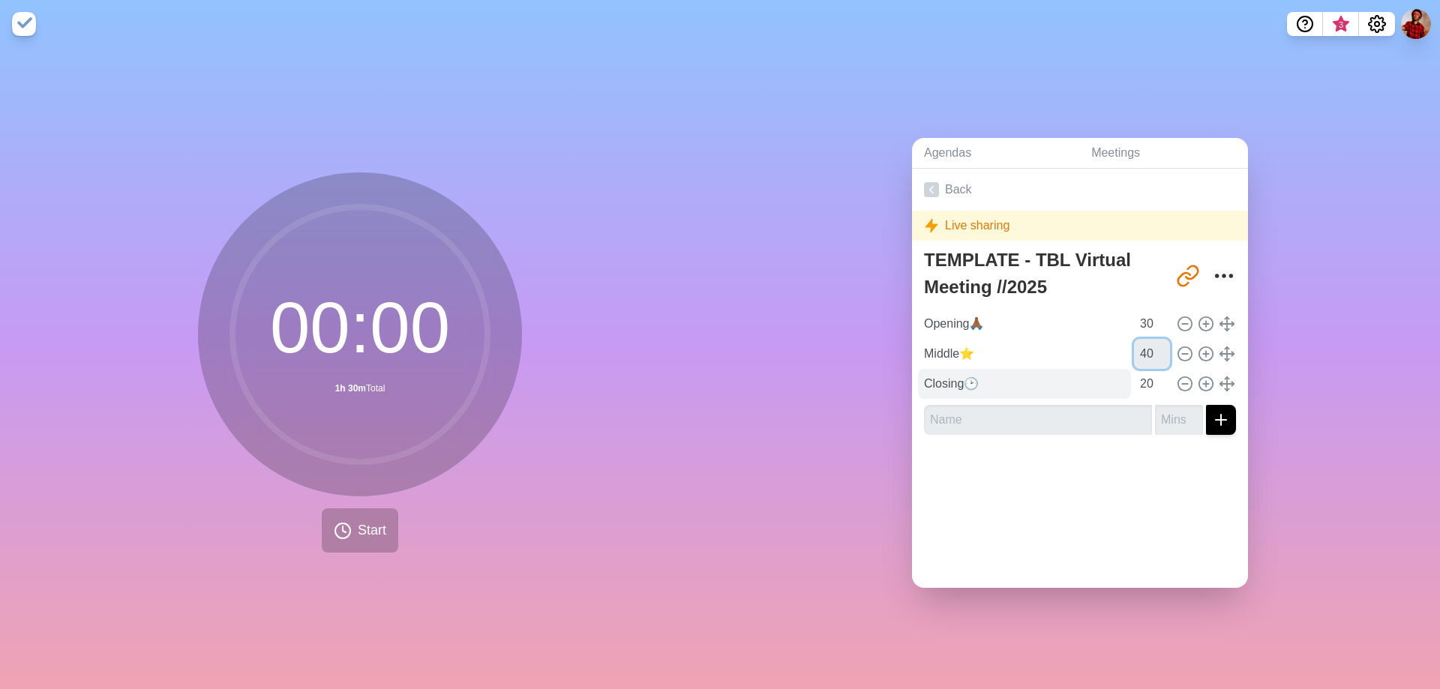
drag, startPoint x: 1132, startPoint y: 349, endPoint x: 939, endPoint y: 364, distance: 194.1
click at [940, 364] on div "Opening🙏🏾 30 Middle⭐ 40 Closing🕑 20" at bounding box center [1080, 354] width 312 height 90
drag, startPoint x: 1135, startPoint y: 348, endPoint x: 1048, endPoint y: 355, distance: 87.3
click at [1048, 355] on div "Middle⭐ 40" at bounding box center [1080, 354] width 324 height 30
type input "45"
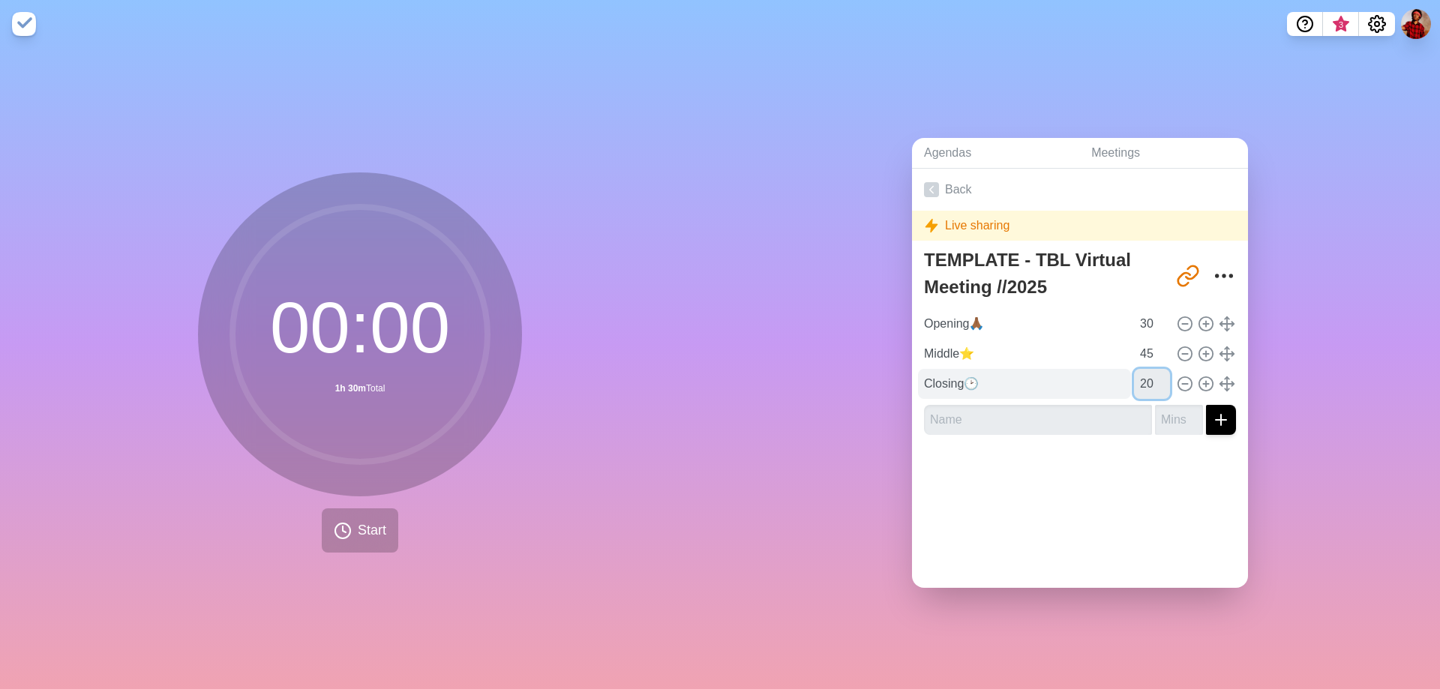
drag, startPoint x: 1138, startPoint y: 388, endPoint x: 1019, endPoint y: 382, distance: 119.4
click at [1019, 382] on div "Closing🕑 20" at bounding box center [1080, 384] width 324 height 30
type input "15"
click at [932, 183] on icon at bounding box center [931, 189] width 15 height 15
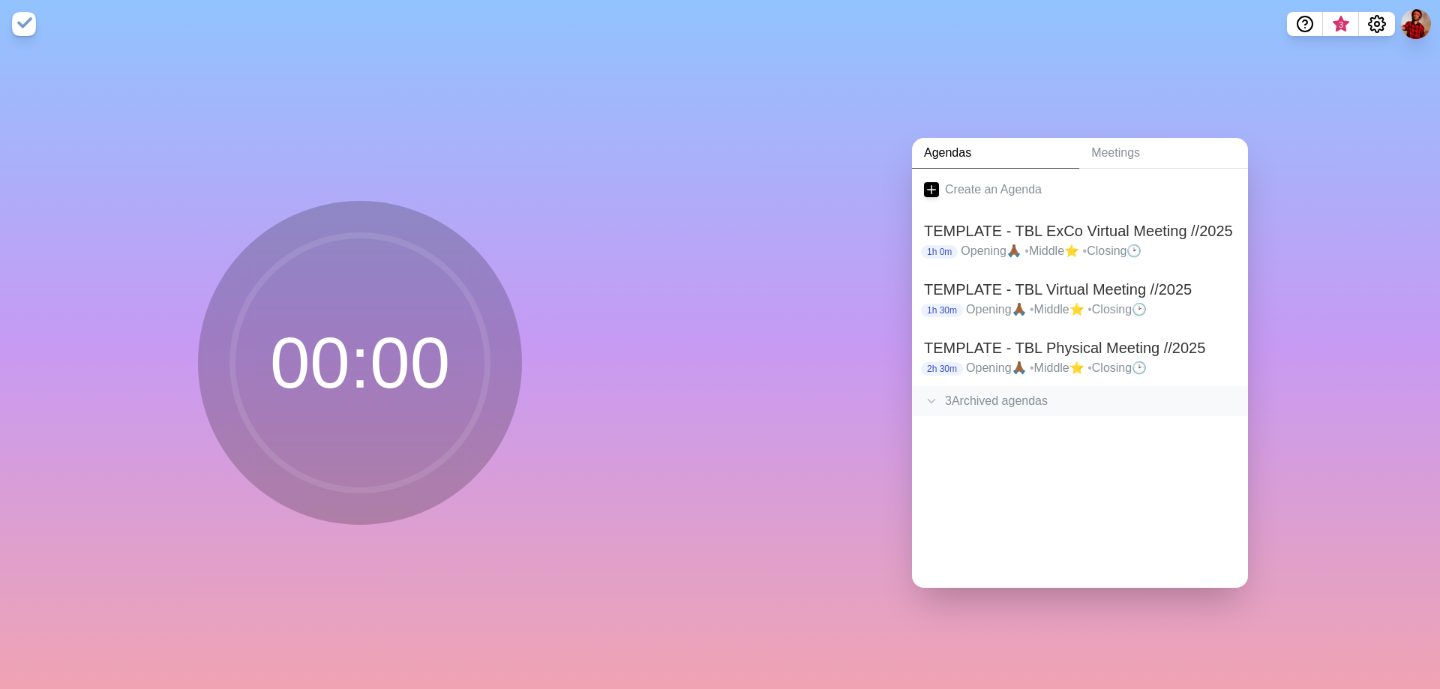
click at [928, 400] on icon at bounding box center [931, 401] width 15 height 15
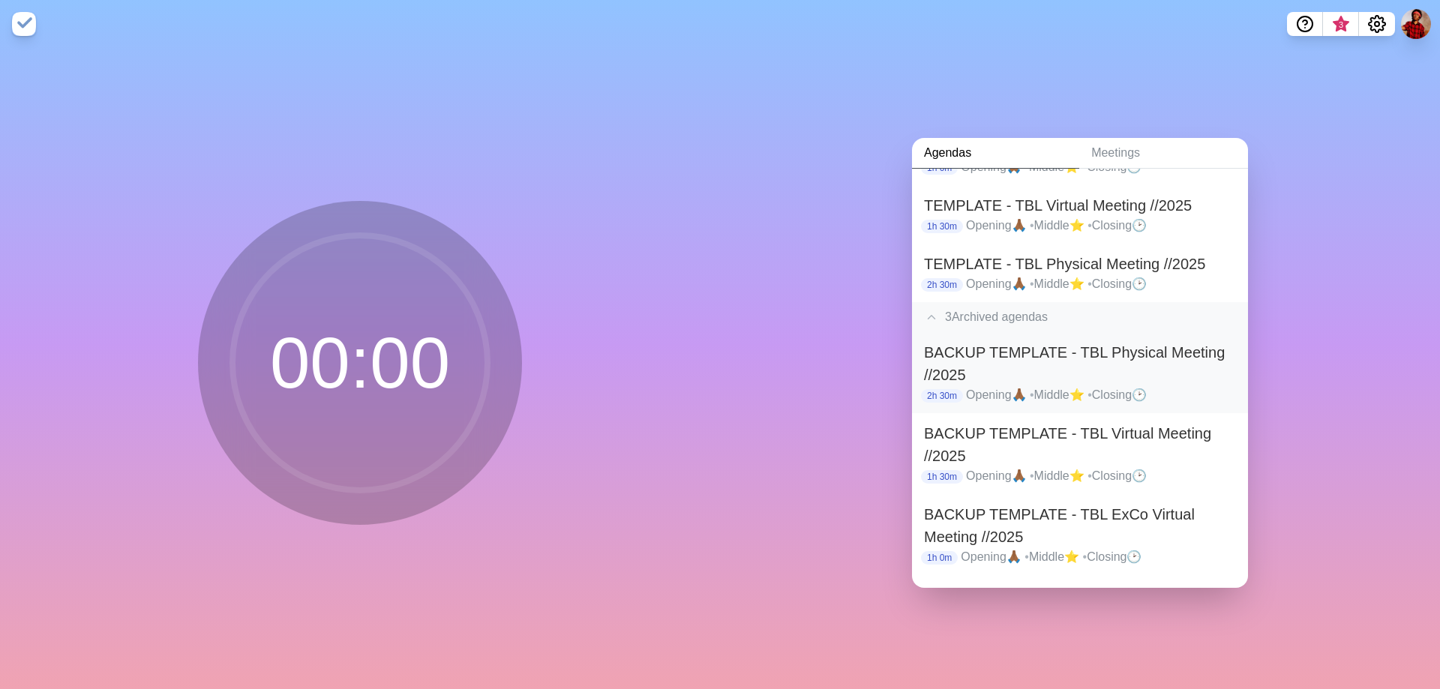
scroll to position [89, 0]
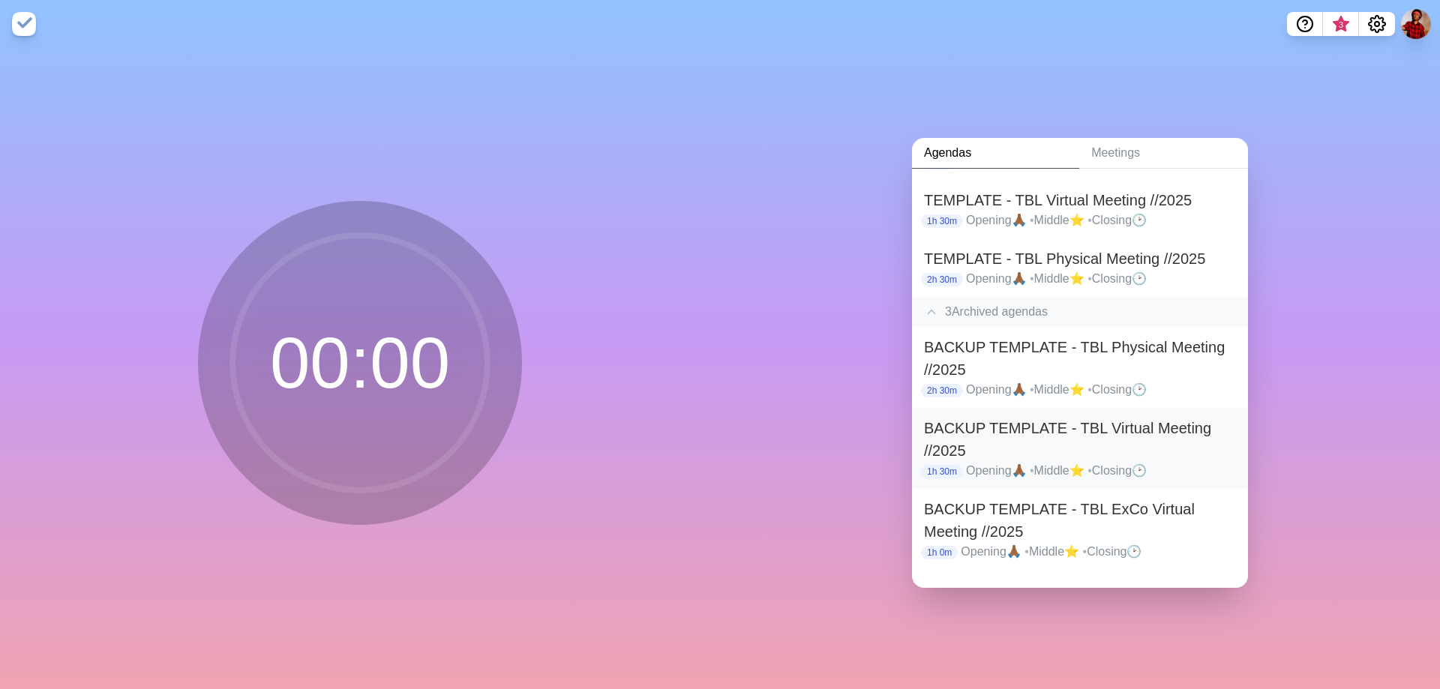
click at [1146, 430] on h2 "BACKUP TEMPLATE - TBL Virtual Meeting //2025" at bounding box center [1080, 439] width 312 height 45
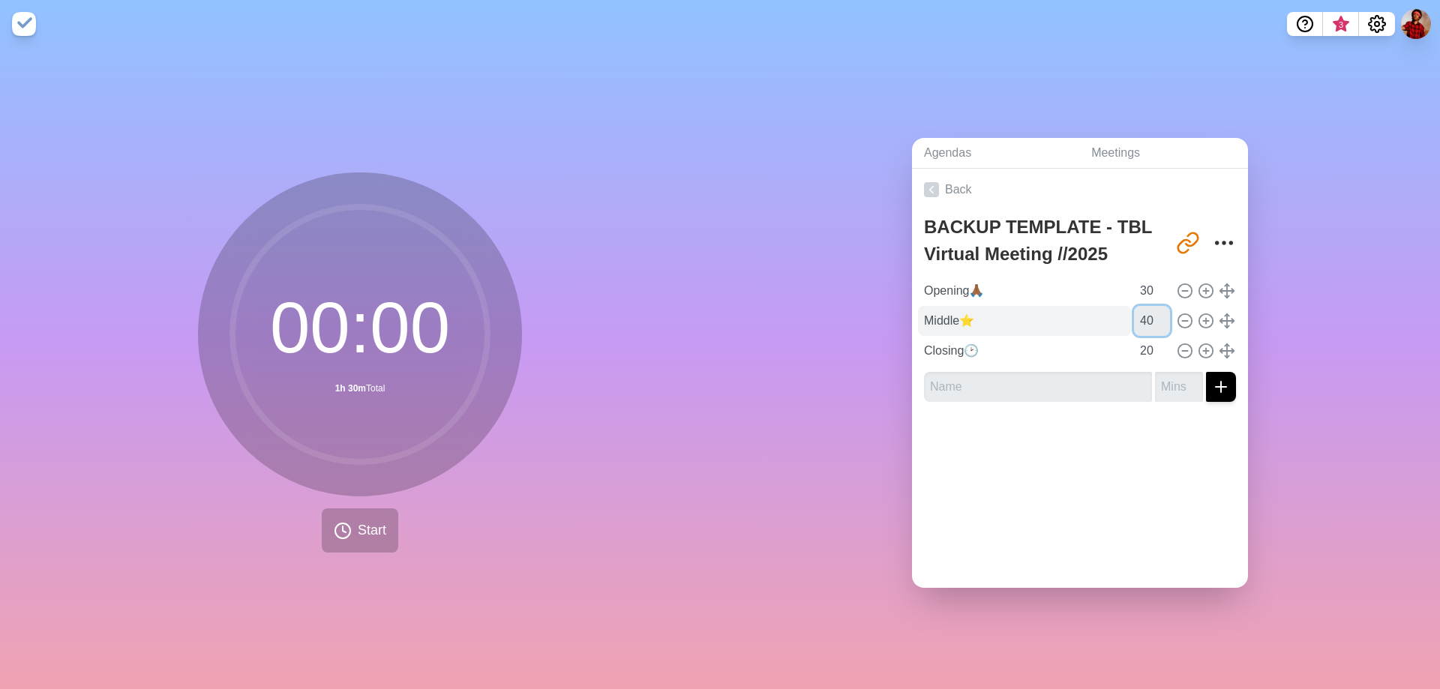
drag, startPoint x: 1136, startPoint y: 314, endPoint x: 997, endPoint y: 322, distance: 139.7
click at [997, 322] on div "Middle⭐ 40" at bounding box center [1080, 321] width 324 height 30
type input "45"
drag, startPoint x: 1137, startPoint y: 349, endPoint x: 979, endPoint y: 357, distance: 157.7
click at [980, 357] on div "Closing🕑 20" at bounding box center [1080, 351] width 324 height 30
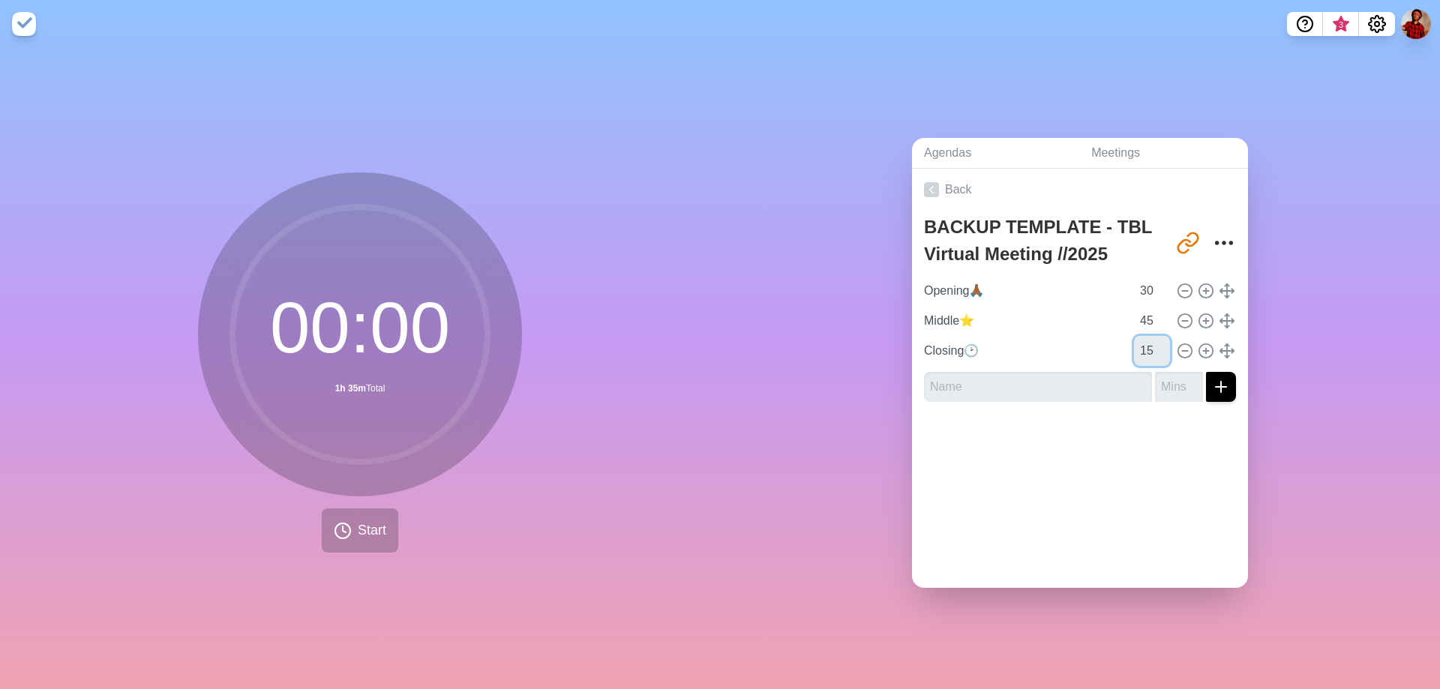
type input "15"
click at [1299, 306] on div "Agendas Meetings Back BACKUP TEMPLATE - TBL Virtual Meeting //2025 [URL][DOMAIN…" at bounding box center [1080, 368] width 720 height 641
click at [1237, 105] on div "Agendas Meetings Back BACKUP TEMPLATE - TBL Virtual Meeting //2025 [URL][DOMAIN…" at bounding box center [1080, 368] width 720 height 641
click at [955, 181] on link "Back" at bounding box center [1080, 190] width 336 height 42
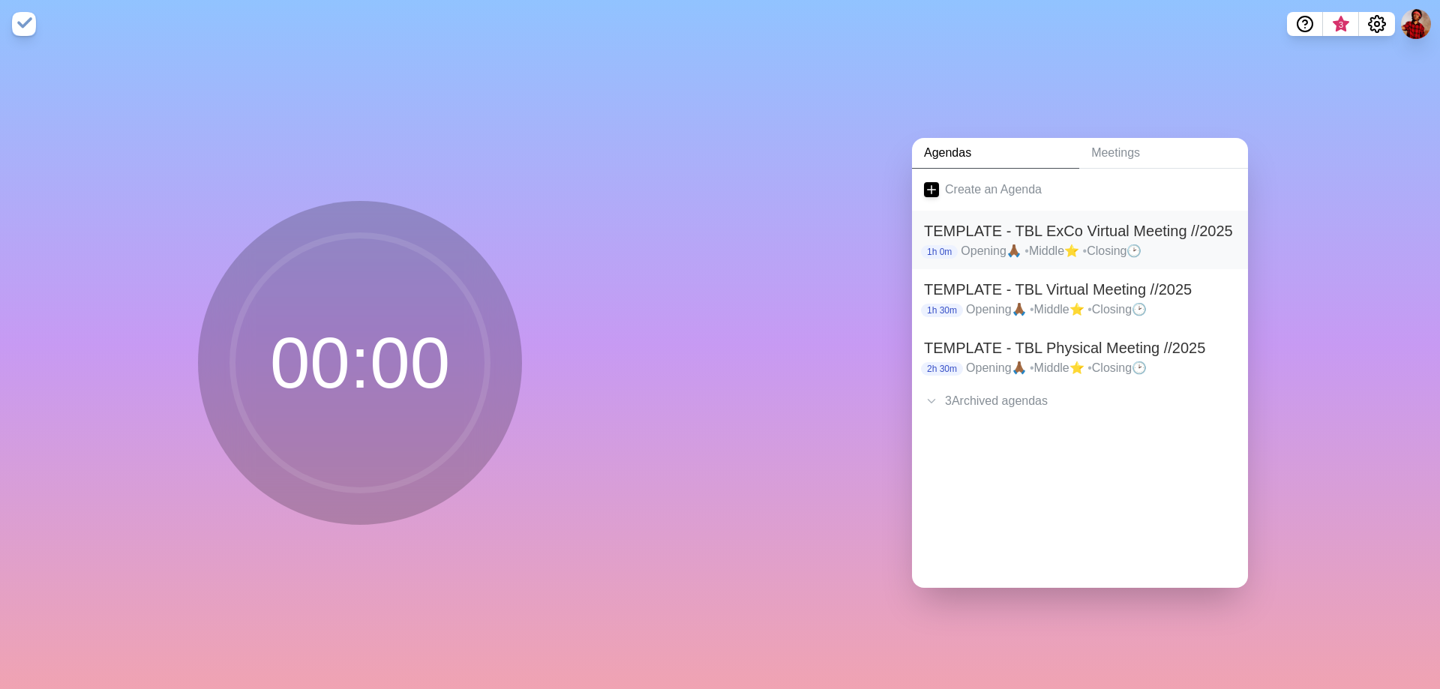
click at [1054, 242] on p "Opening🙏🏾 • Middle⭐ • Closing🕑" at bounding box center [1098, 251] width 275 height 18
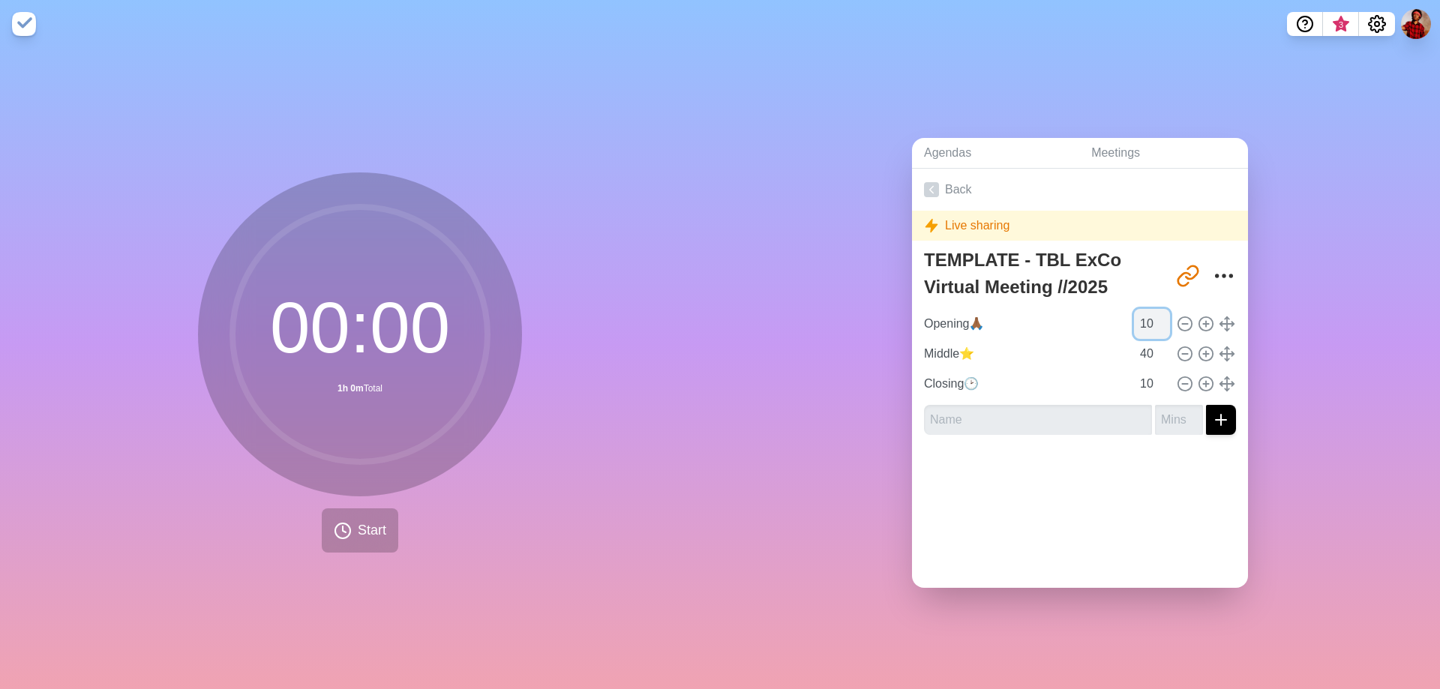
click at [1138, 325] on input "10" at bounding box center [1152, 324] width 36 height 30
drag, startPoint x: 1138, startPoint y: 325, endPoint x: 1061, endPoint y: 331, distance: 77.5
click at [1061, 331] on div "Opening🙏🏾 10" at bounding box center [1080, 324] width 324 height 30
type input "15"
drag, startPoint x: 1136, startPoint y: 353, endPoint x: 1102, endPoint y: 352, distance: 33.8
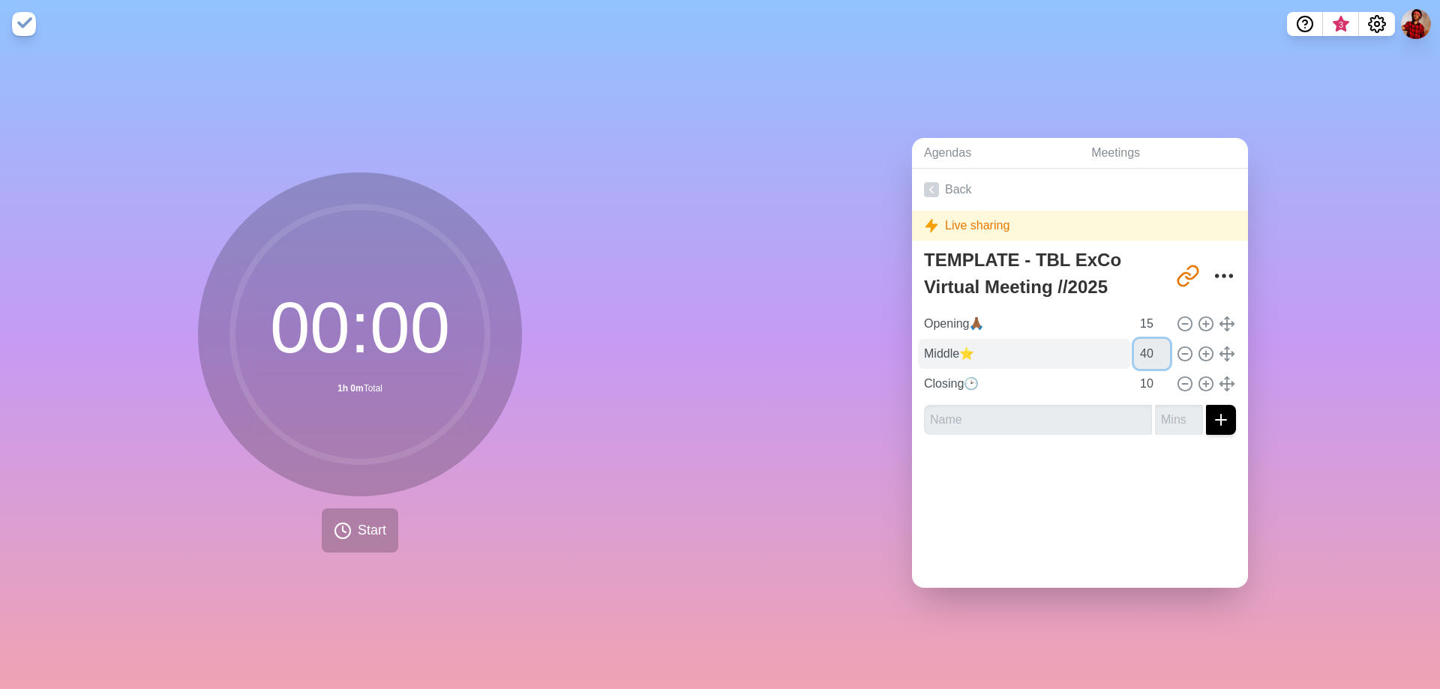
click at [1102, 352] on div "Middle⭐ 40" at bounding box center [1080, 354] width 324 height 30
type input "45"
drag, startPoint x: 1139, startPoint y: 377, endPoint x: 1066, endPoint y: 382, distance: 72.9
click at [1044, 380] on div "Closing🕑 10" at bounding box center [1080, 384] width 324 height 30
type input "15"
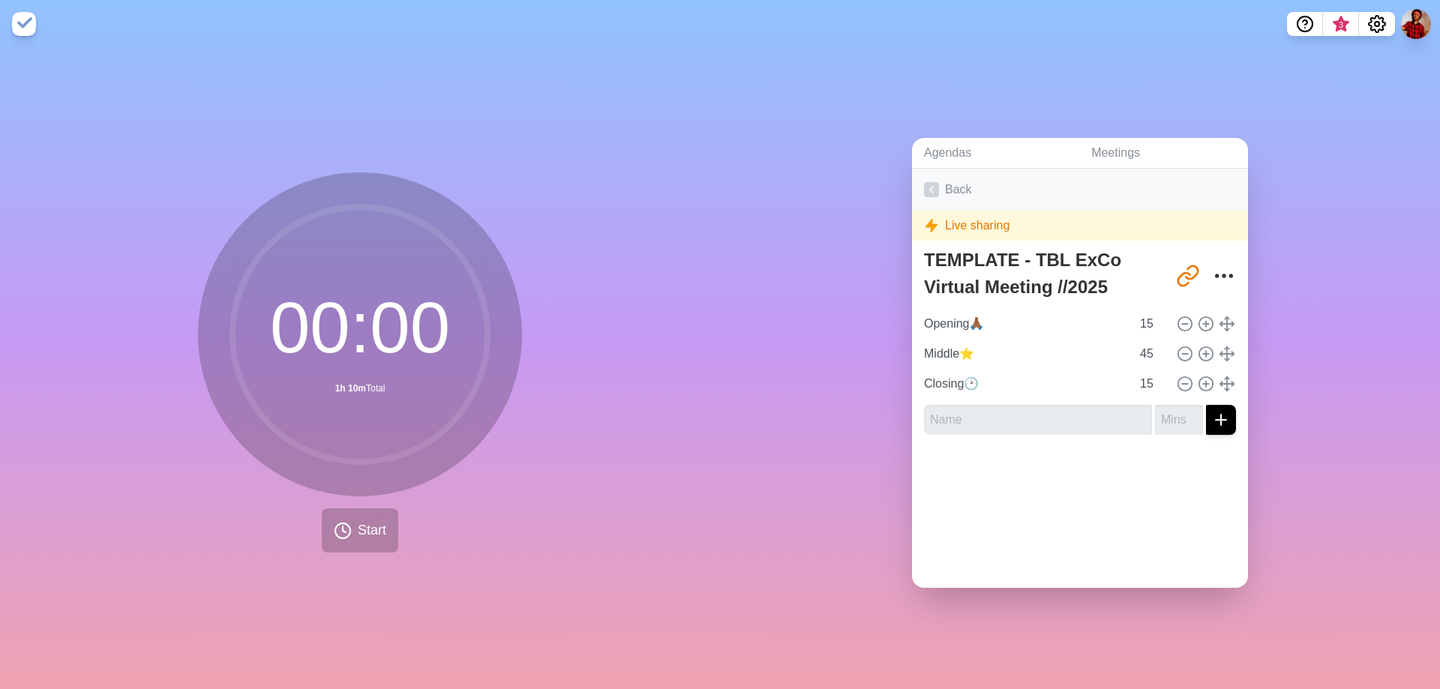
click at [994, 178] on link "Back" at bounding box center [1080, 190] width 336 height 42
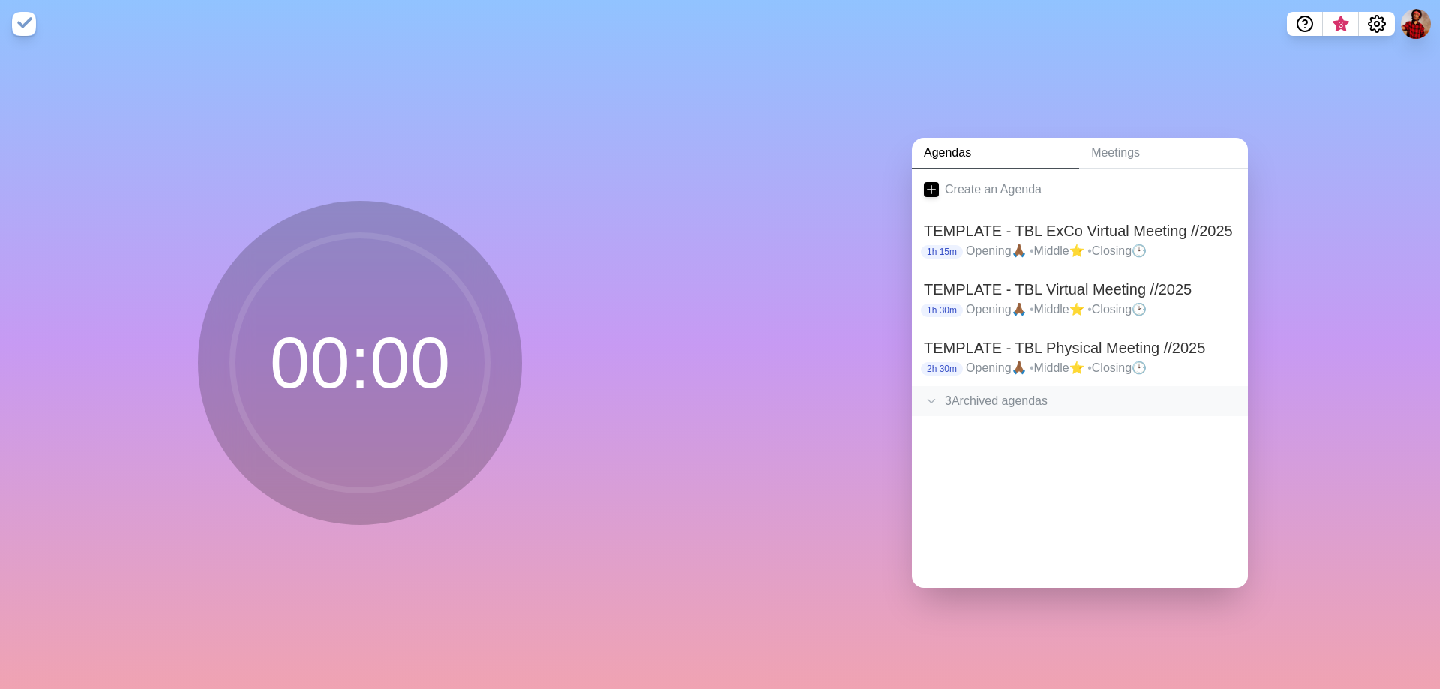
click at [995, 391] on div "3 Archived agenda s" at bounding box center [1080, 401] width 336 height 30
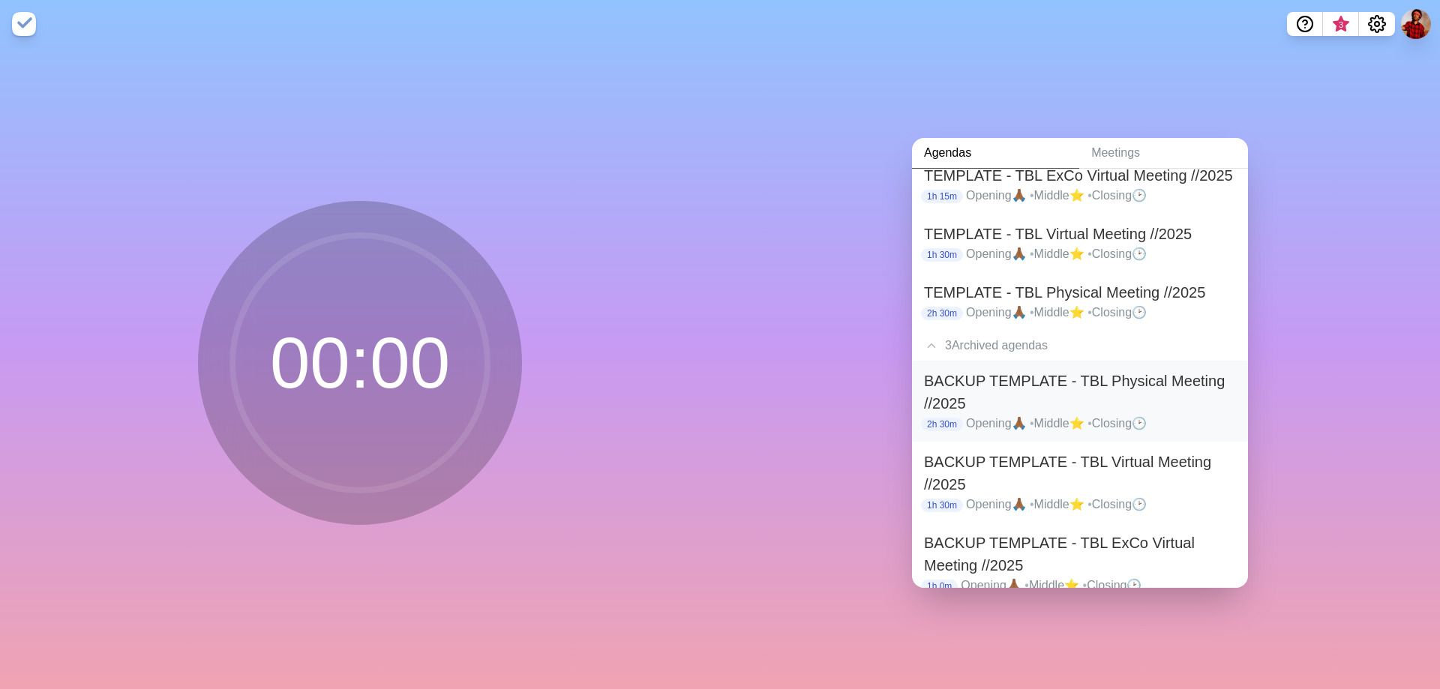
scroll to position [89, 0]
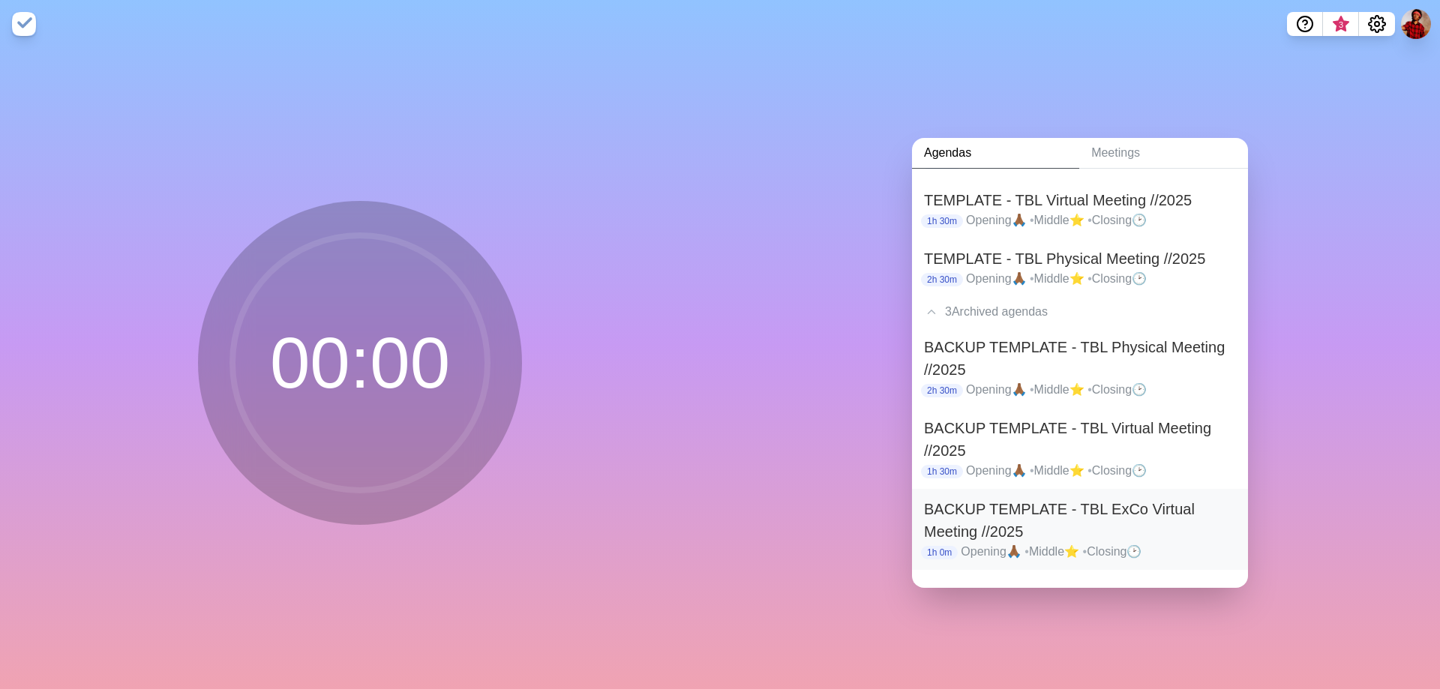
click at [997, 547] on p "Opening🙏🏾 • Middle⭐ • Closing🕑" at bounding box center [1098, 552] width 275 height 18
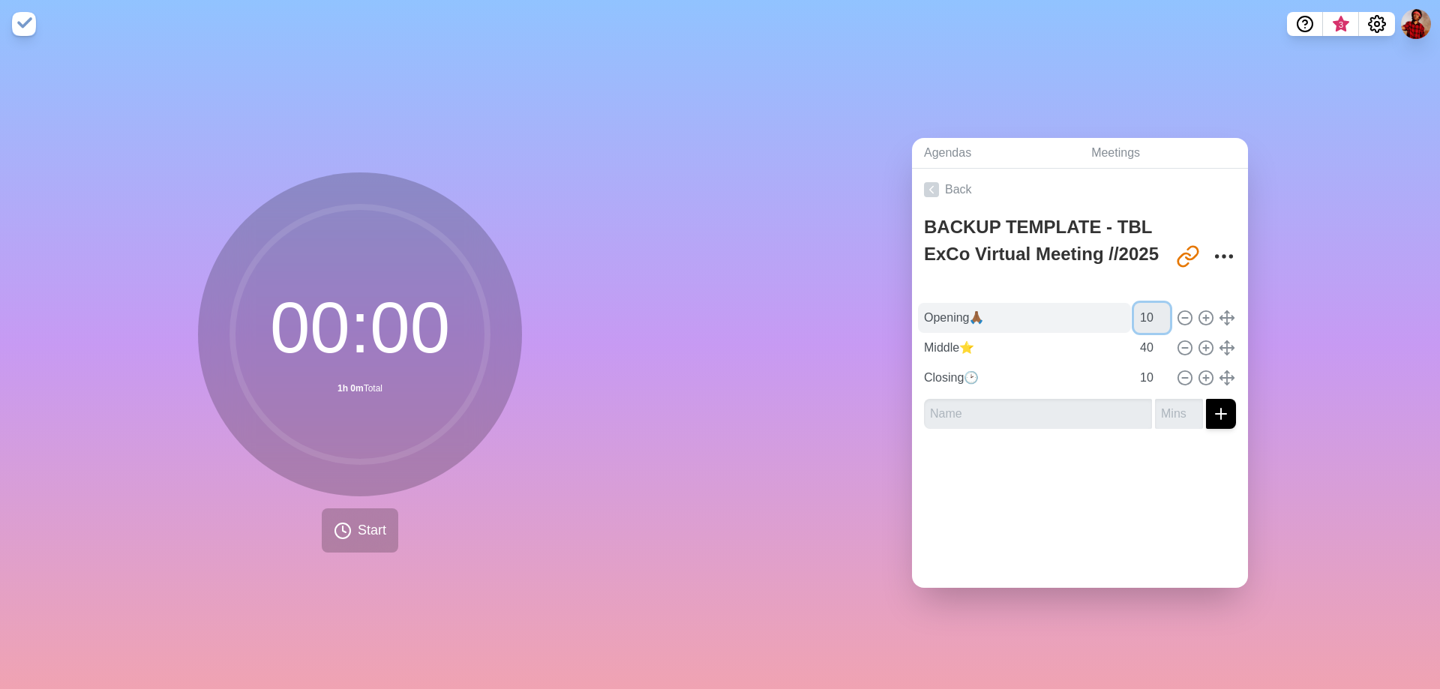
drag, startPoint x: 1135, startPoint y: 313, endPoint x: 1040, endPoint y: 316, distance: 94.5
click at [1040, 316] on div "Opening🙏🏾 10" at bounding box center [1080, 318] width 324 height 30
type input "15"
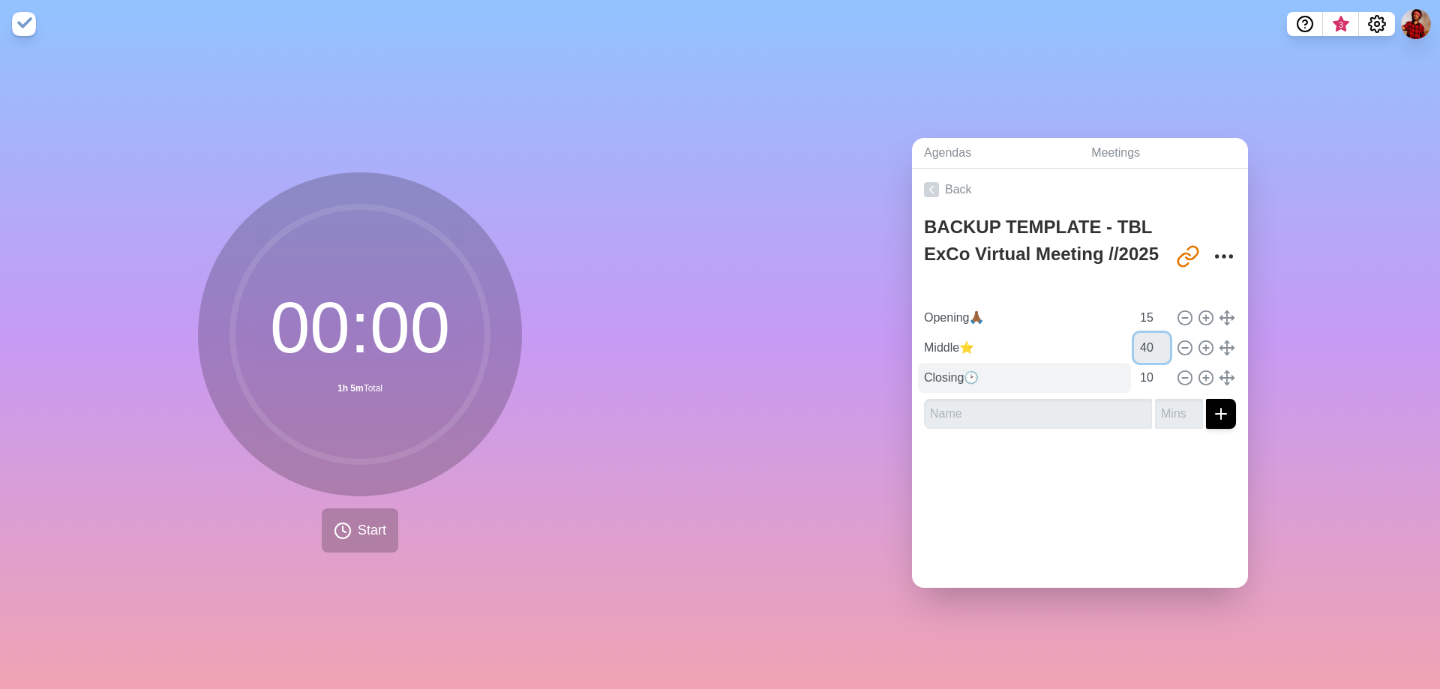
drag, startPoint x: 1133, startPoint y: 343, endPoint x: 1015, endPoint y: 358, distance: 119.4
click at [1015, 358] on div "Opening🙏🏾 15 Middle⭐ 40 Closing🕑 10" at bounding box center [1080, 348] width 312 height 90
type input "45"
drag, startPoint x: 1135, startPoint y: 379, endPoint x: 1060, endPoint y: 385, distance: 75.2
click at [1060, 385] on div "Closing🕑 10" at bounding box center [1080, 378] width 324 height 30
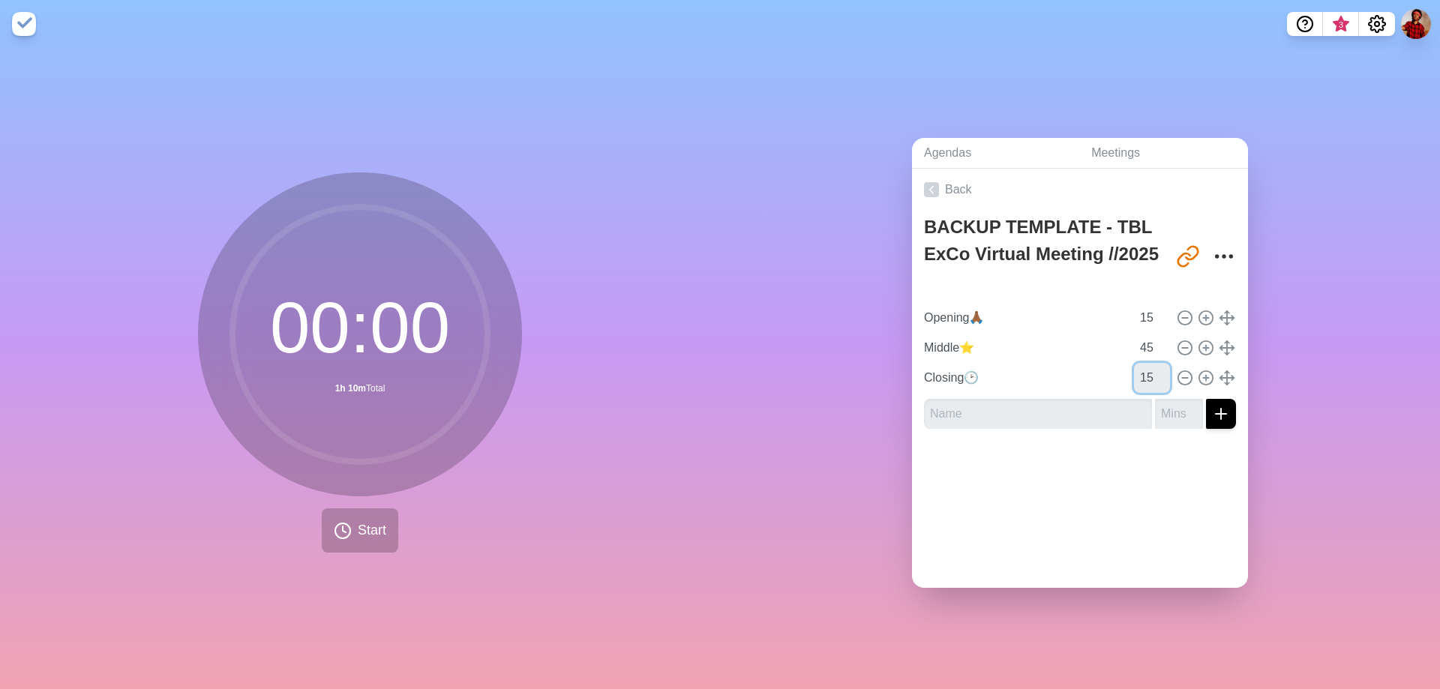
type input "15"
click at [1318, 350] on div "Agendas Meetings Back BACKUP TEMPLATE - TBL ExCo Virtual Meeting //2025 [URL][D…" at bounding box center [1080, 368] width 720 height 641
click at [951, 174] on link "Back" at bounding box center [1080, 190] width 336 height 42
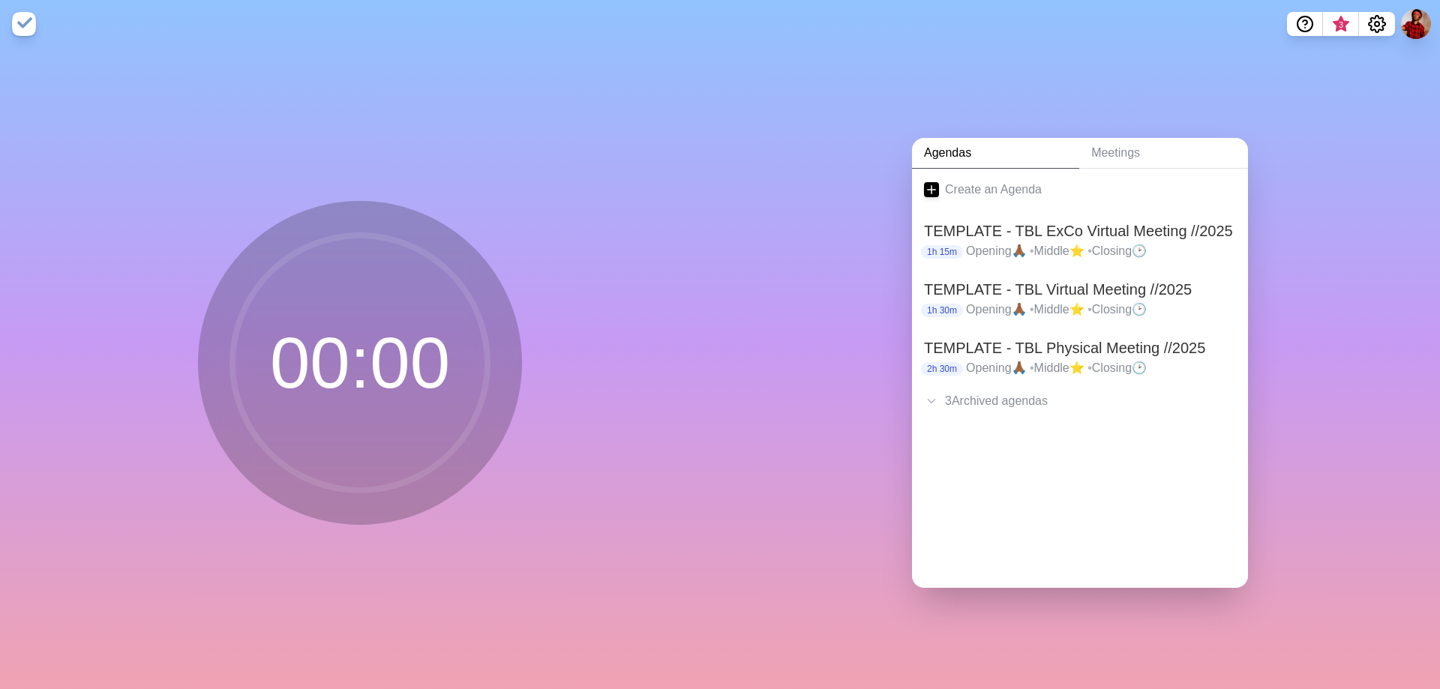
click at [1394, 490] on div "Agendas Meetings Create an Agenda TEMPLATE - TBL ExCo Virtual Meeting //2025 1h…" at bounding box center [1080, 368] width 720 height 641
